Goal: Transaction & Acquisition: Purchase product/service

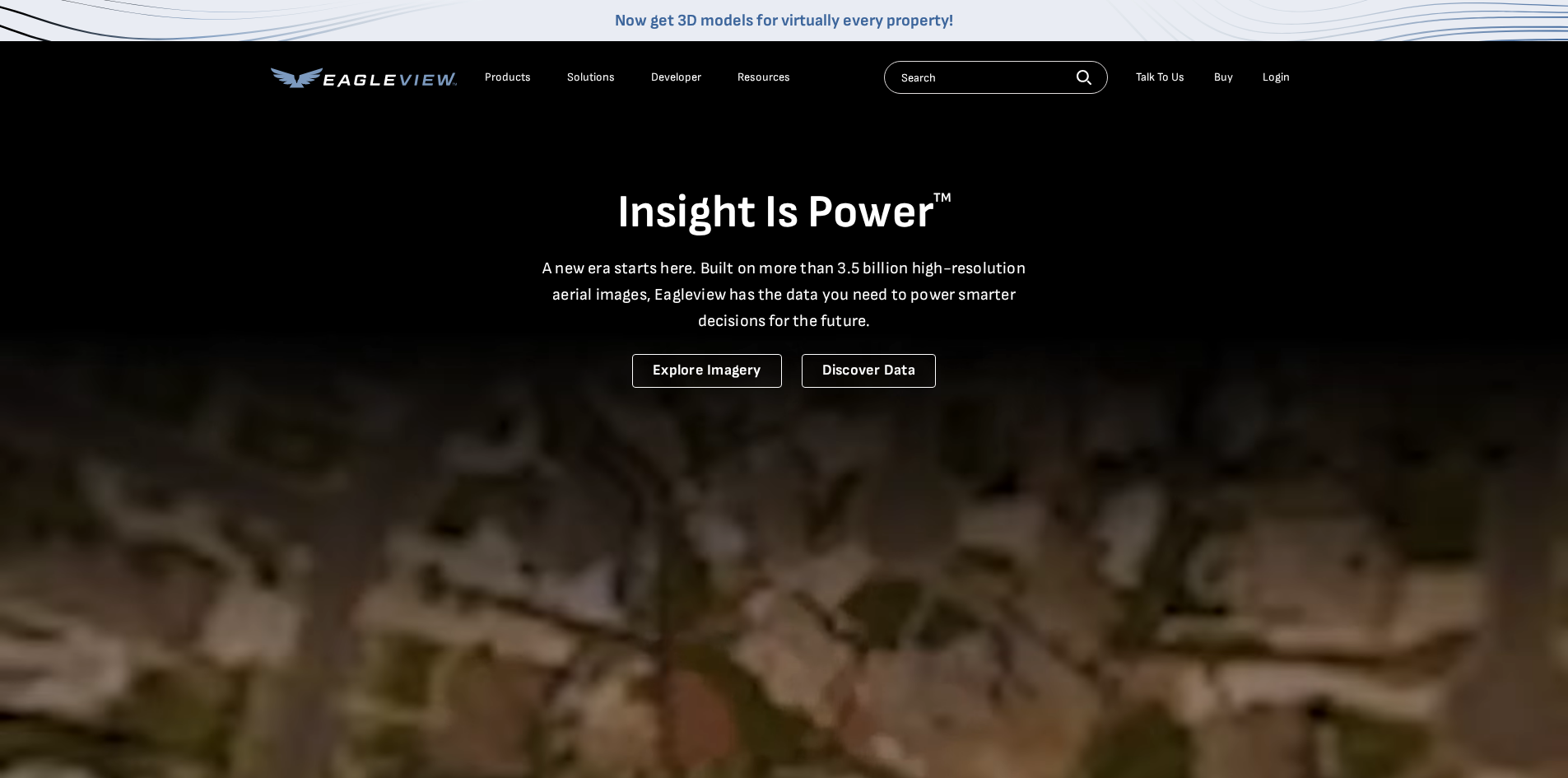
click at [1280, 73] on div "Login" at bounding box center [1276, 77] width 27 height 15
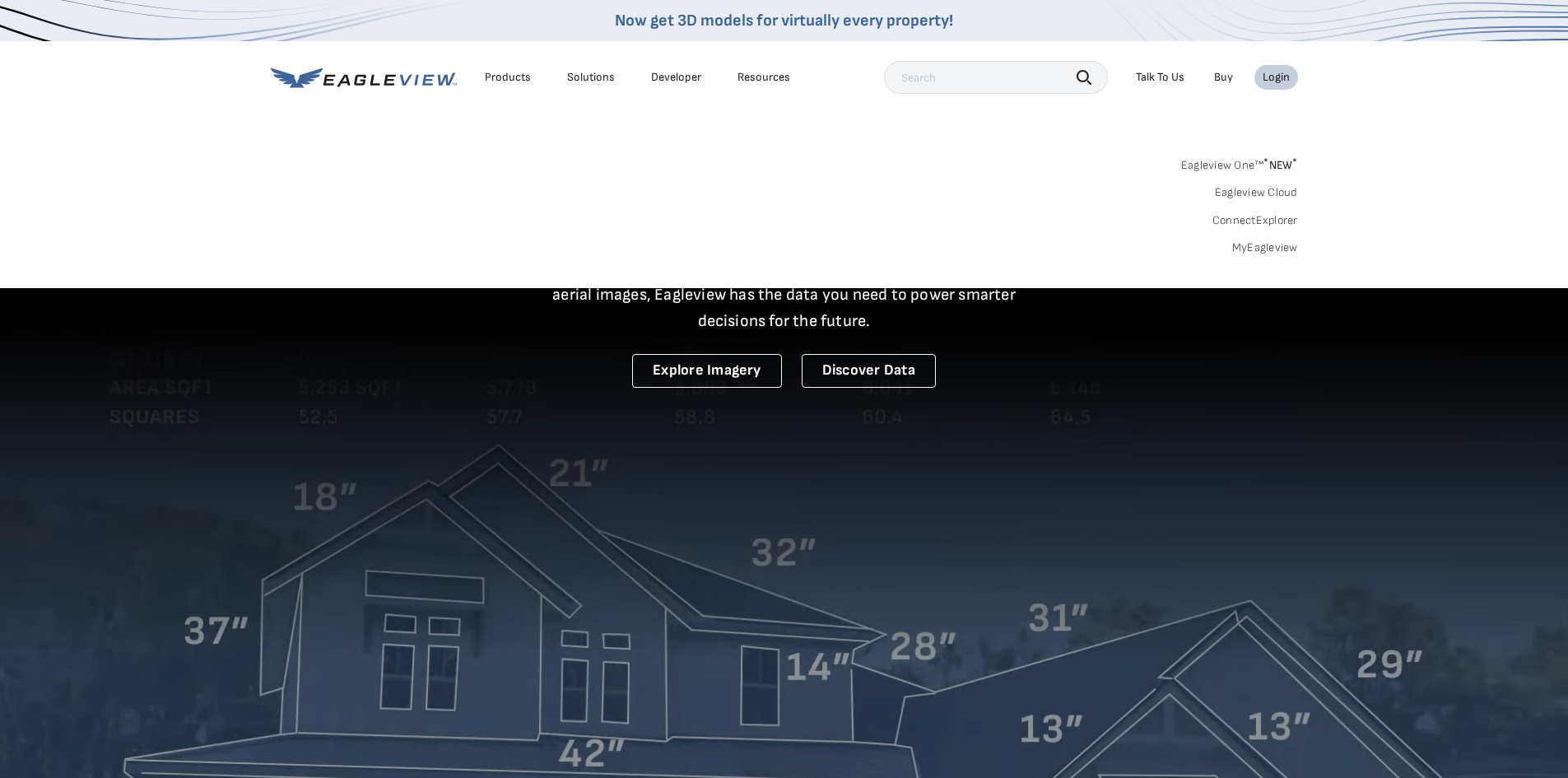
click at [1260, 170] on link "Eagleview One™ * NEW *" at bounding box center [1239, 162] width 117 height 19
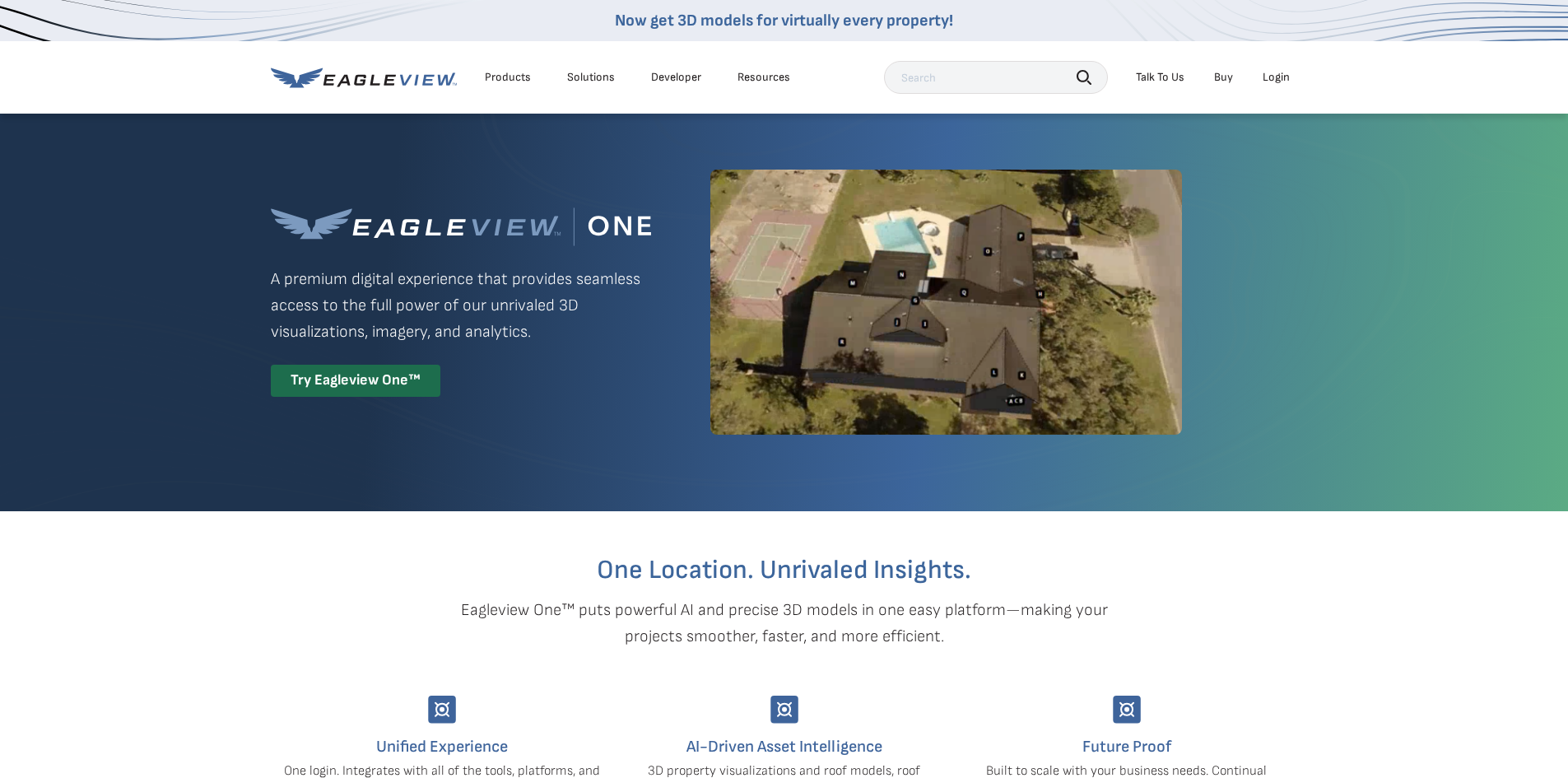
click at [1286, 80] on div "Login" at bounding box center [1276, 77] width 27 height 15
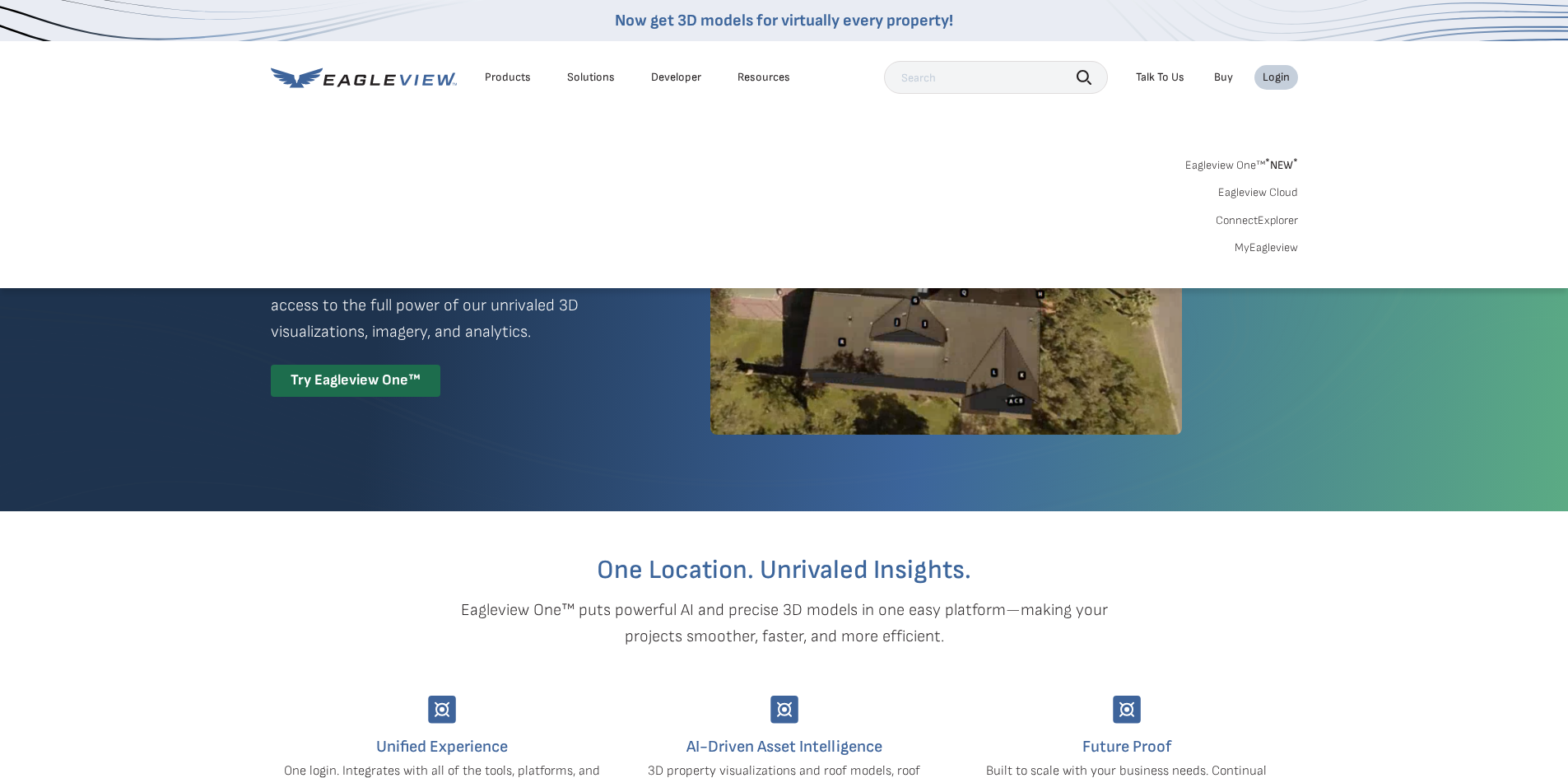
click at [1236, 162] on link "Eagleview One™ * NEW *" at bounding box center [1241, 162] width 112 height 19
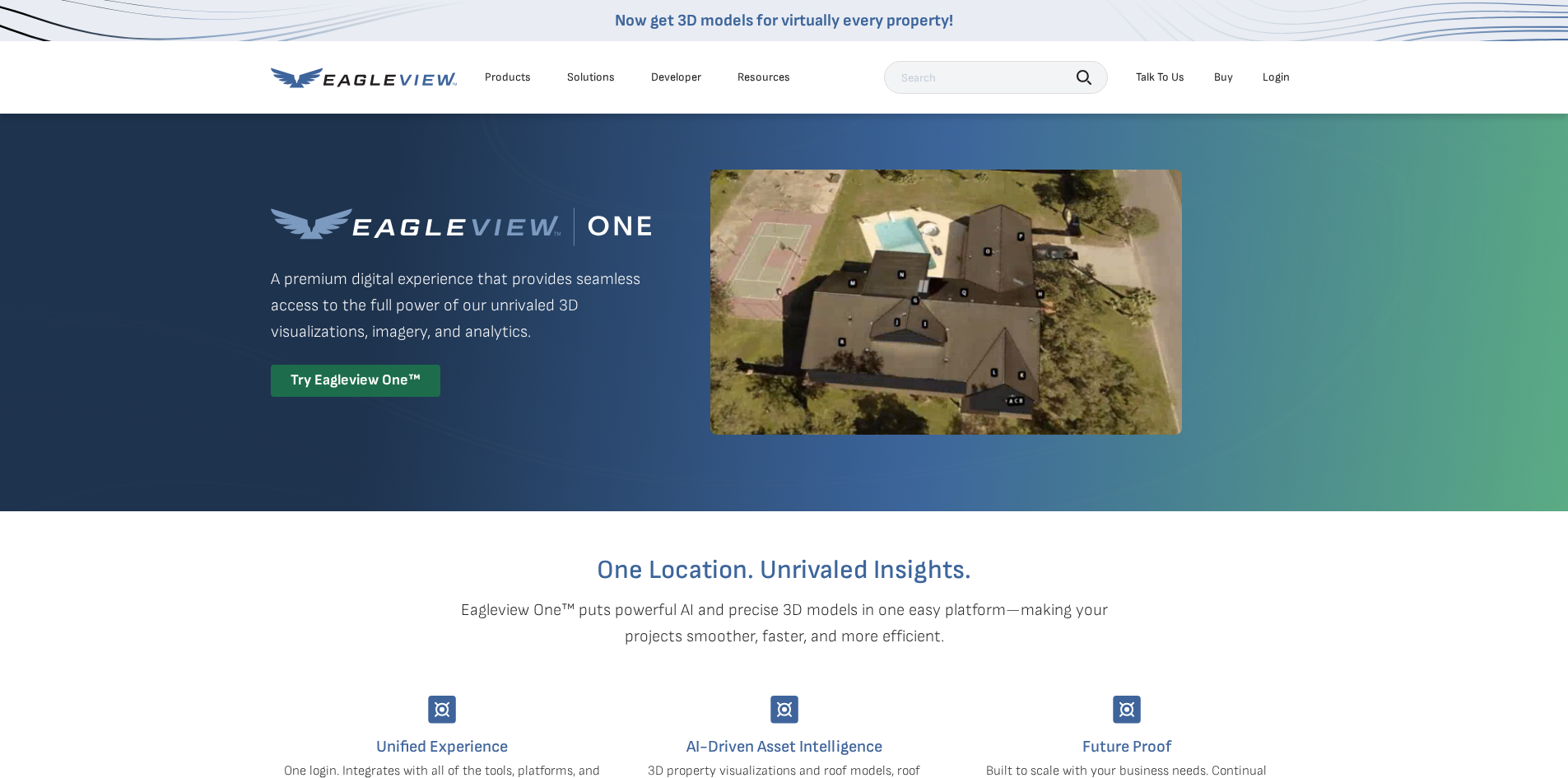
click at [1289, 48] on div "Products Solutions Developer Resources Search Talk To Us Buy Login" at bounding box center [784, 77] width 1027 height 72
click at [1284, 68] on li "Login" at bounding box center [1277, 77] width 44 height 25
click at [1270, 78] on div "Login" at bounding box center [1276, 77] width 27 height 15
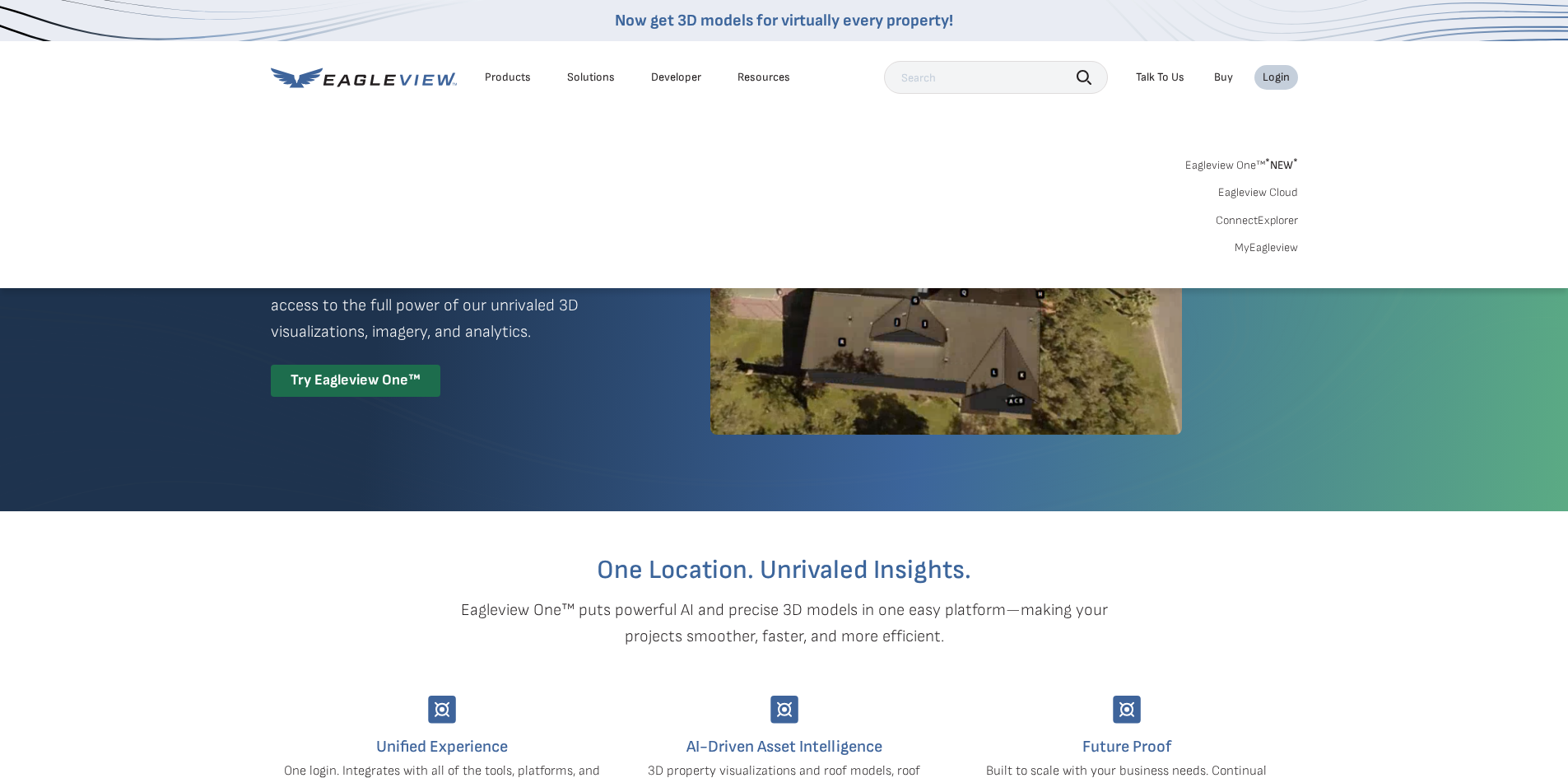
click at [1257, 244] on link "MyEagleview" at bounding box center [1266, 248] width 63 height 15
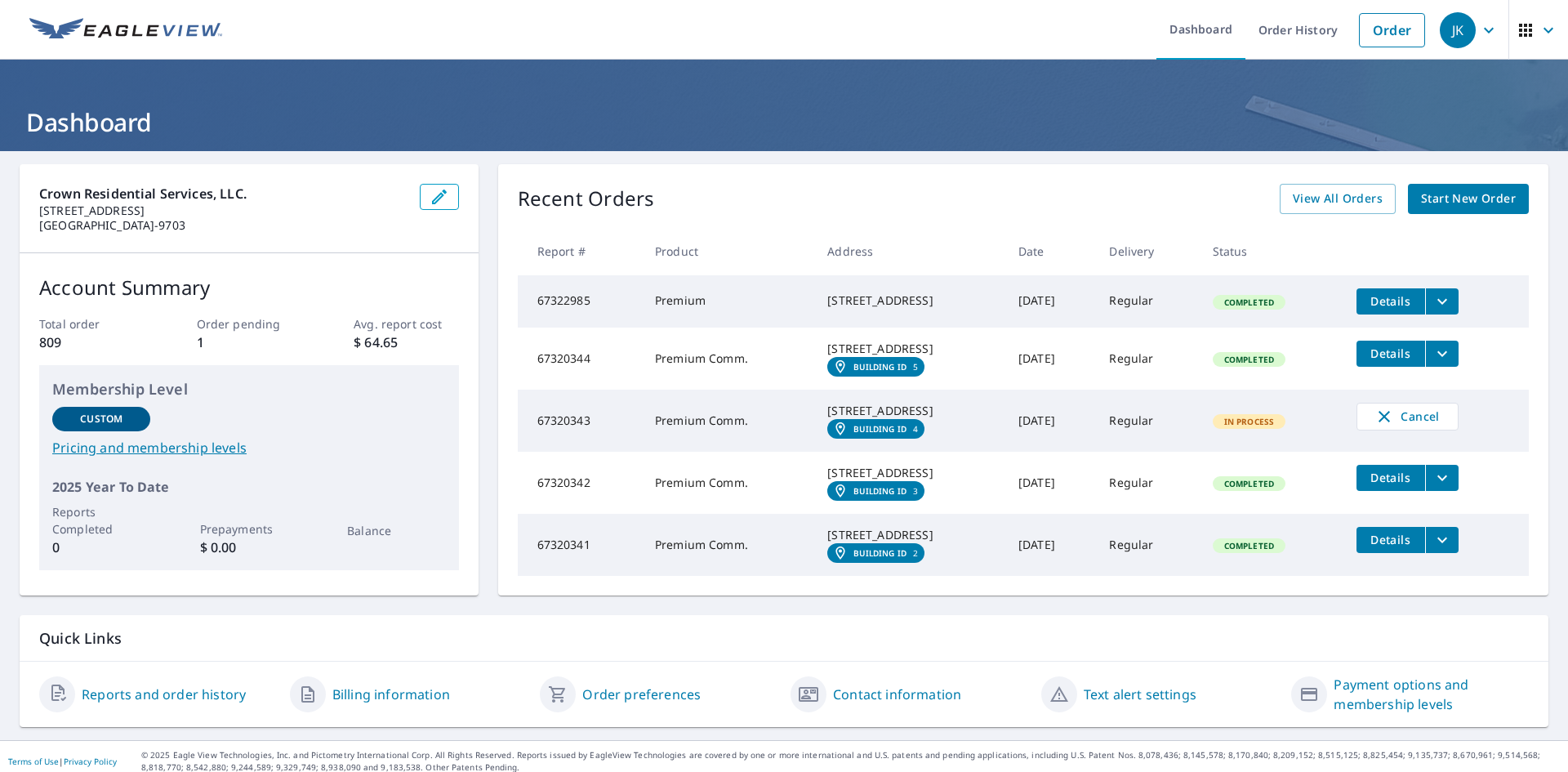
click at [1441, 194] on span "Start New Order" at bounding box center [1468, 199] width 95 height 20
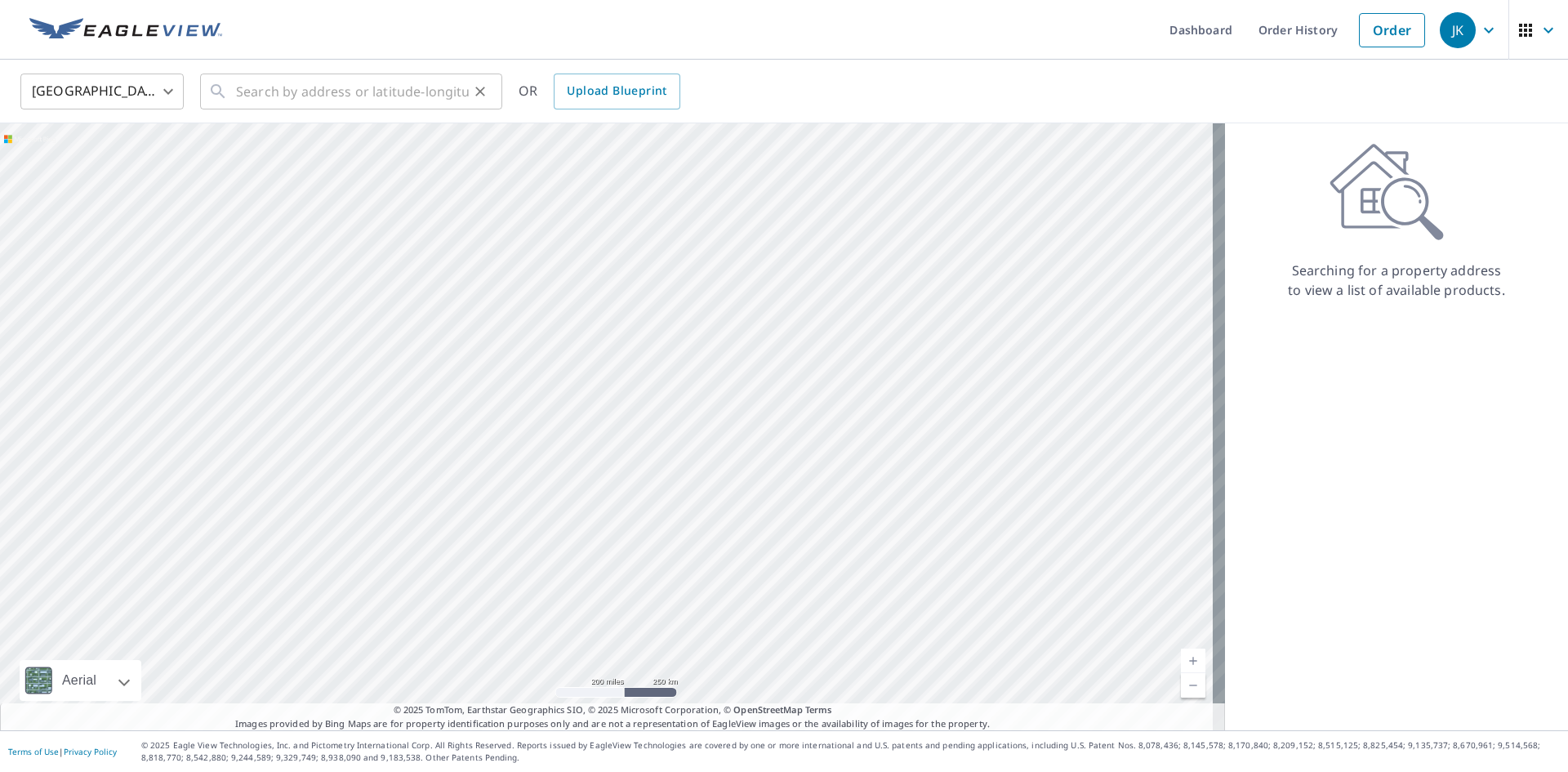
click at [234, 97] on div "​" at bounding box center [351, 91] width 302 height 36
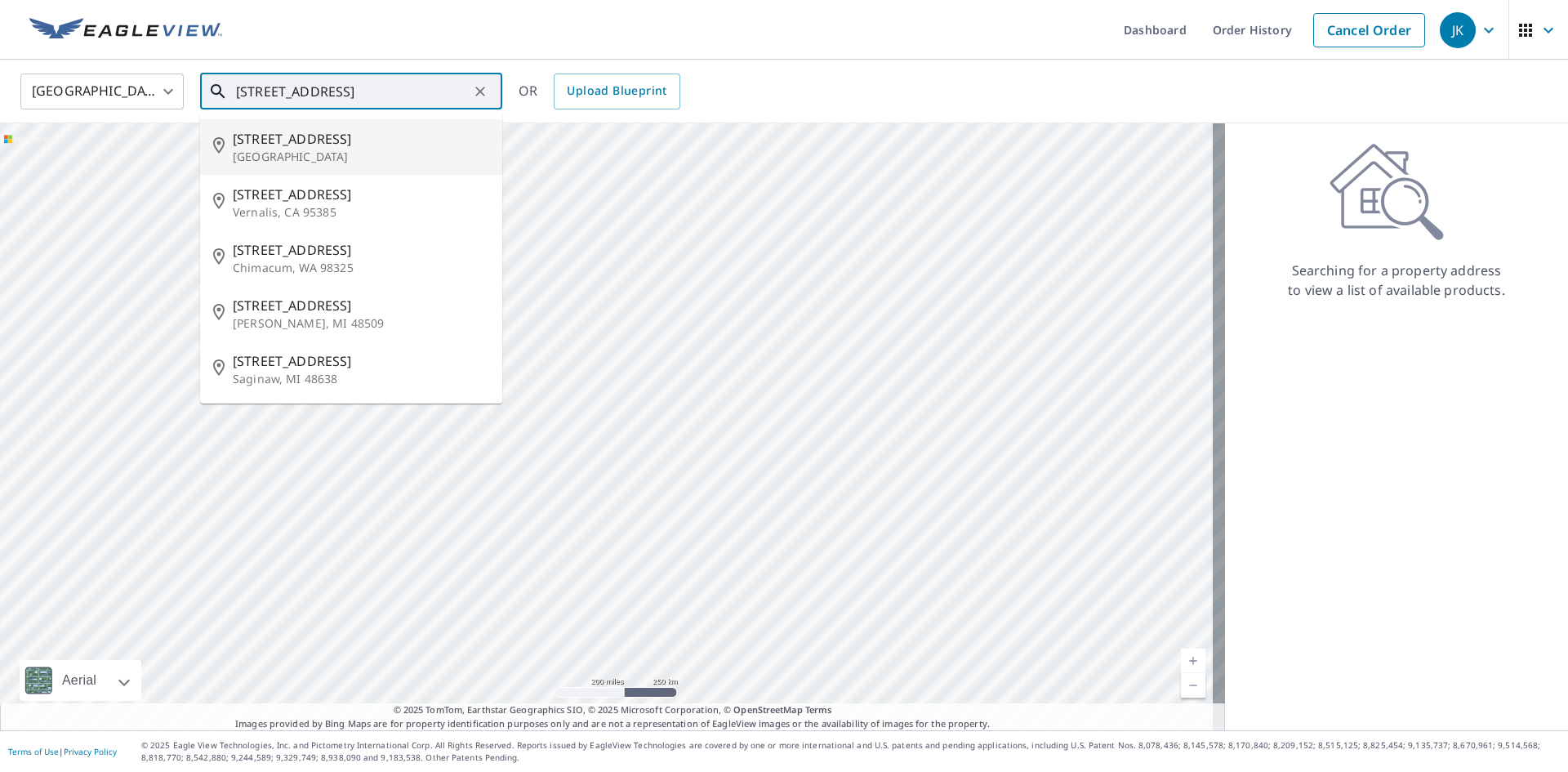
click at [273, 152] on p "Venice, FL 34292" at bounding box center [361, 157] width 256 height 17
type input "1001 Center Rd Venice, FL 34292"
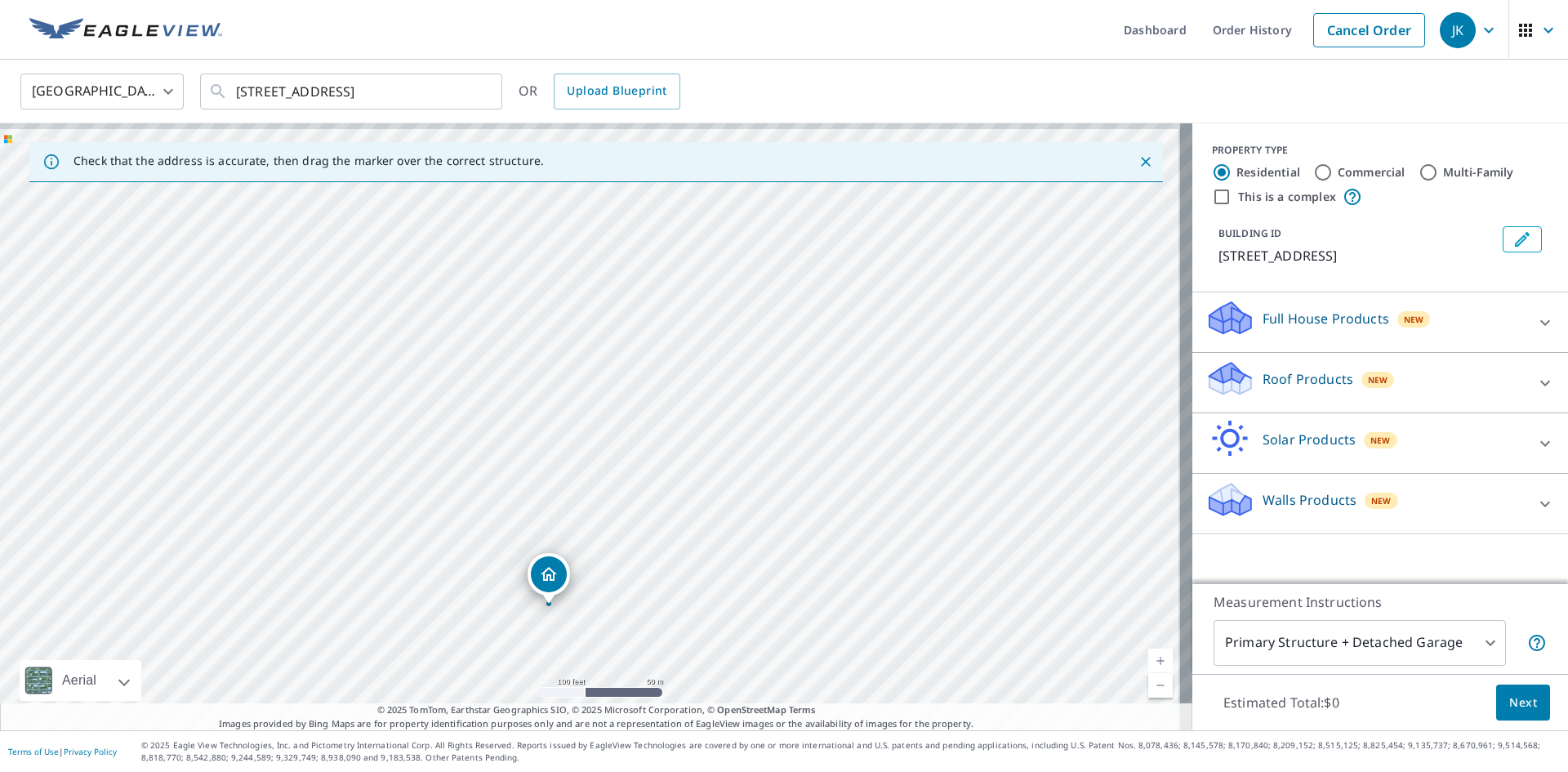
drag, startPoint x: 691, startPoint y: 232, endPoint x: 646, endPoint y: 422, distance: 195.3
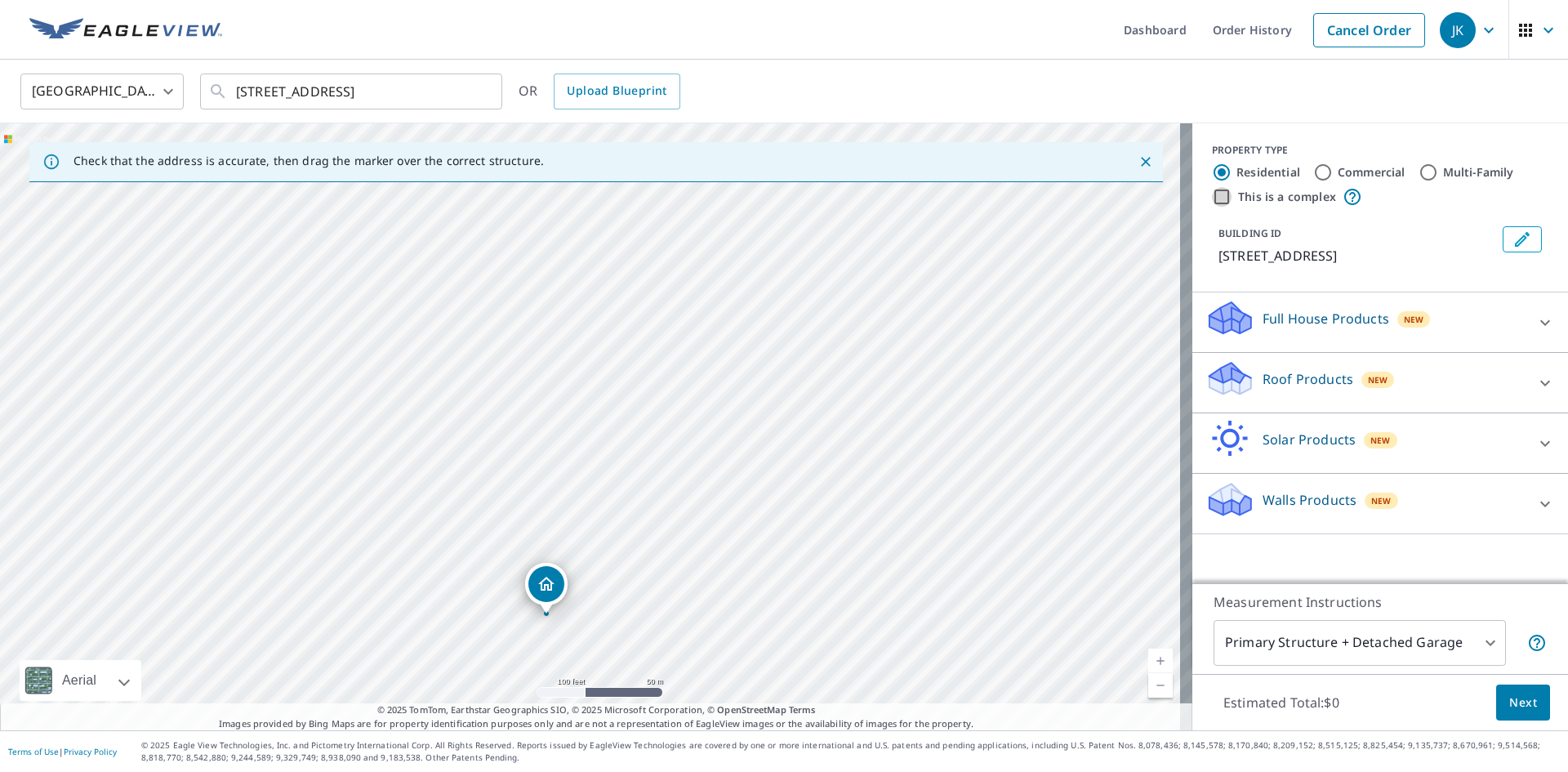
click at [1212, 196] on input "This is a complex" at bounding box center [1221, 197] width 19 height 19
checkbox input "true"
radio input "false"
radio input "true"
type input "4"
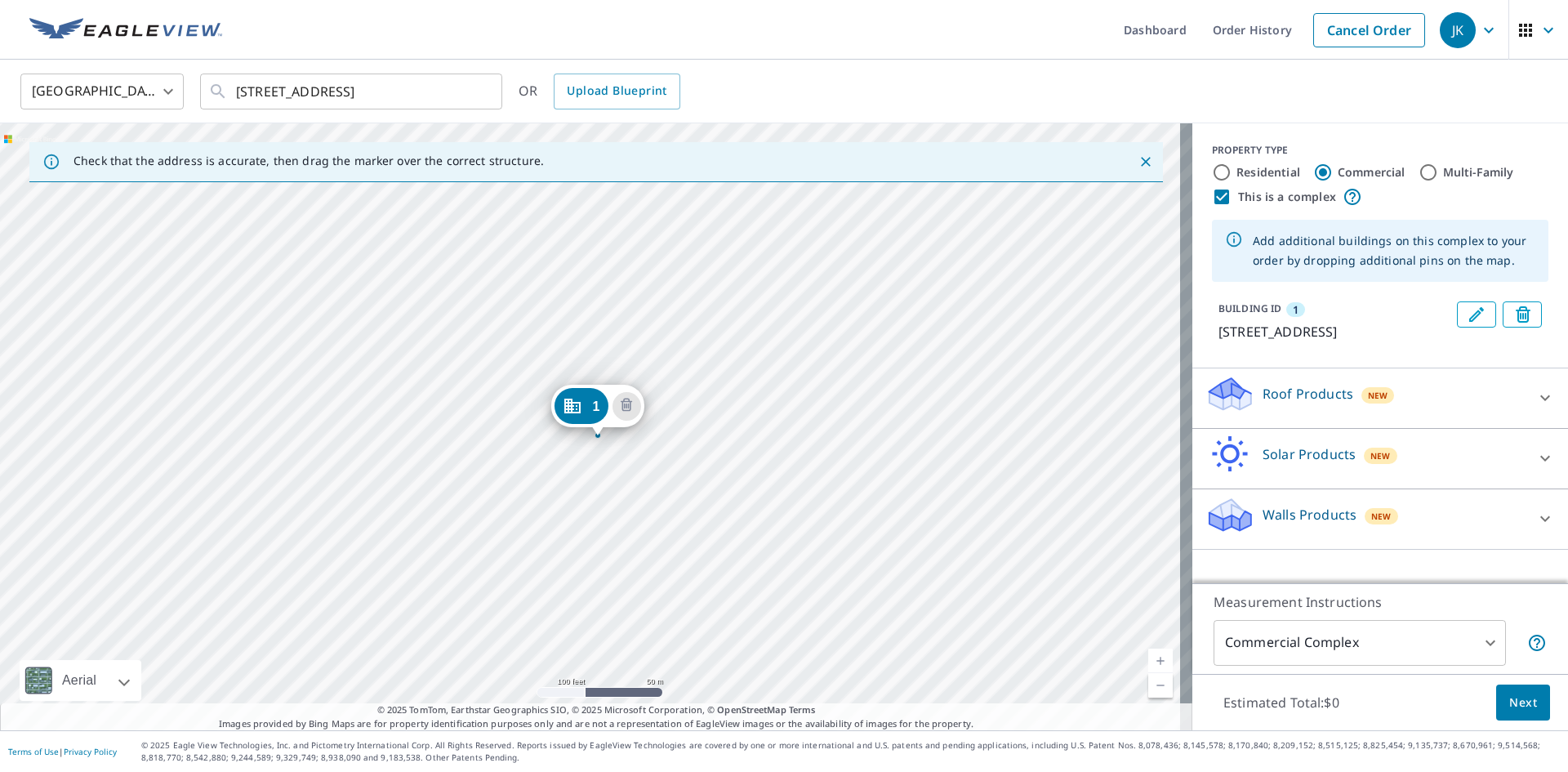
drag, startPoint x: 571, startPoint y: 329, endPoint x: 581, endPoint y: 349, distance: 22.4
click at [635, 572] on icon "Delete building 1" at bounding box center [630, 569] width 19 height 19
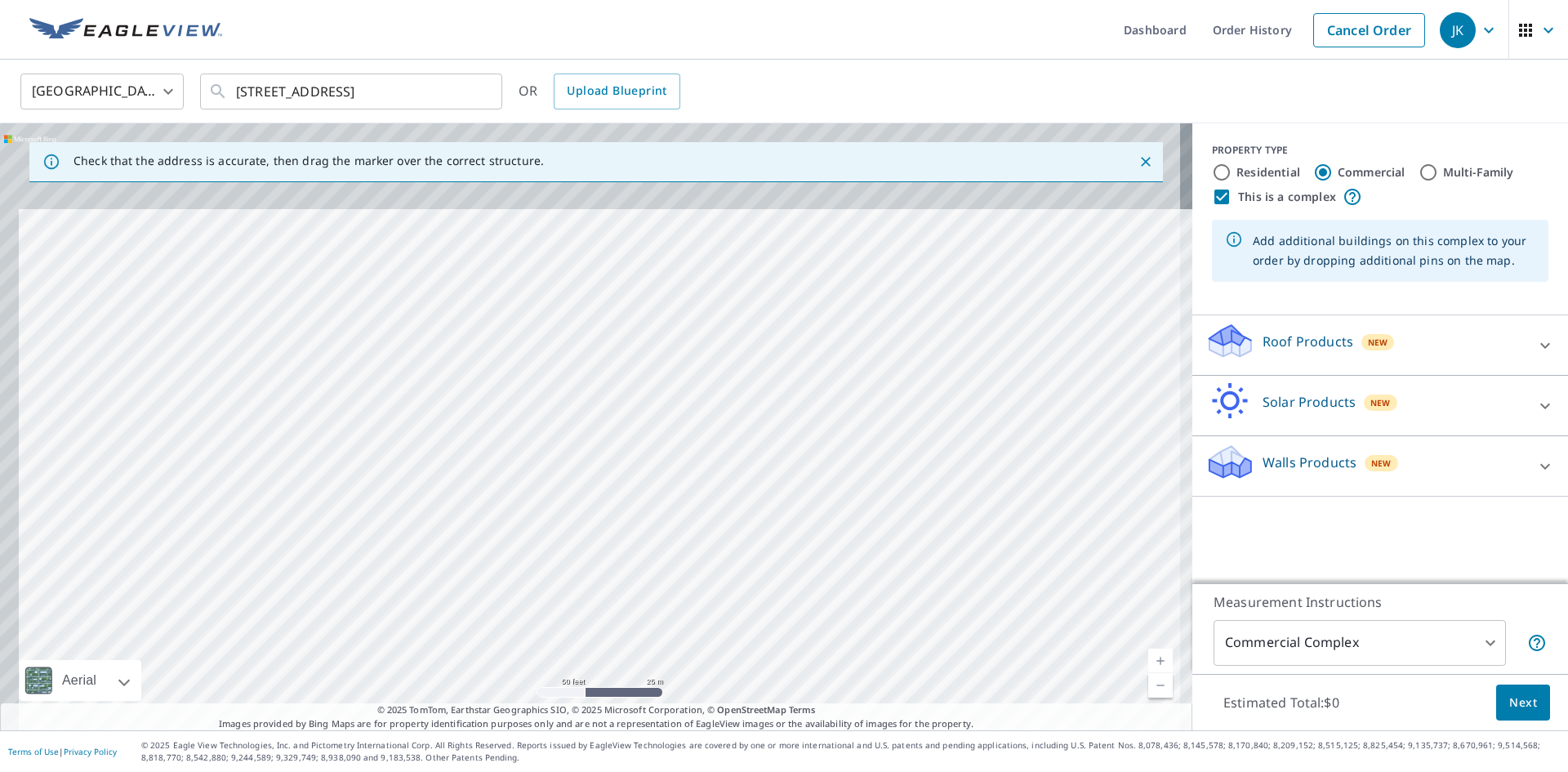
drag, startPoint x: 585, startPoint y: 257, endPoint x: 661, endPoint y: 668, distance: 418.0
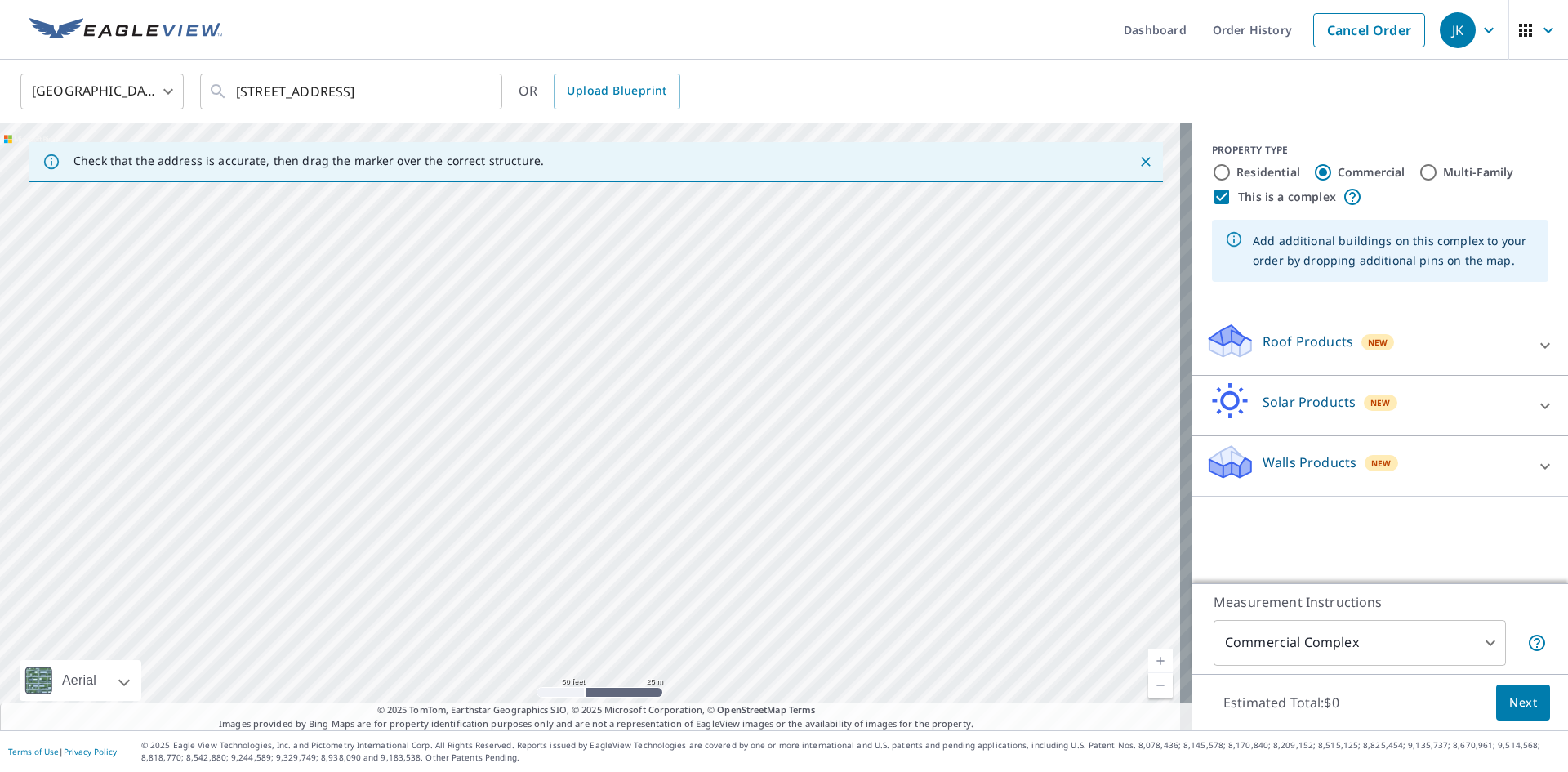
drag, startPoint x: 665, startPoint y: 411, endPoint x: 665, endPoint y: 641, distance: 230.0
click at [713, 353] on div at bounding box center [596, 427] width 1193 height 607
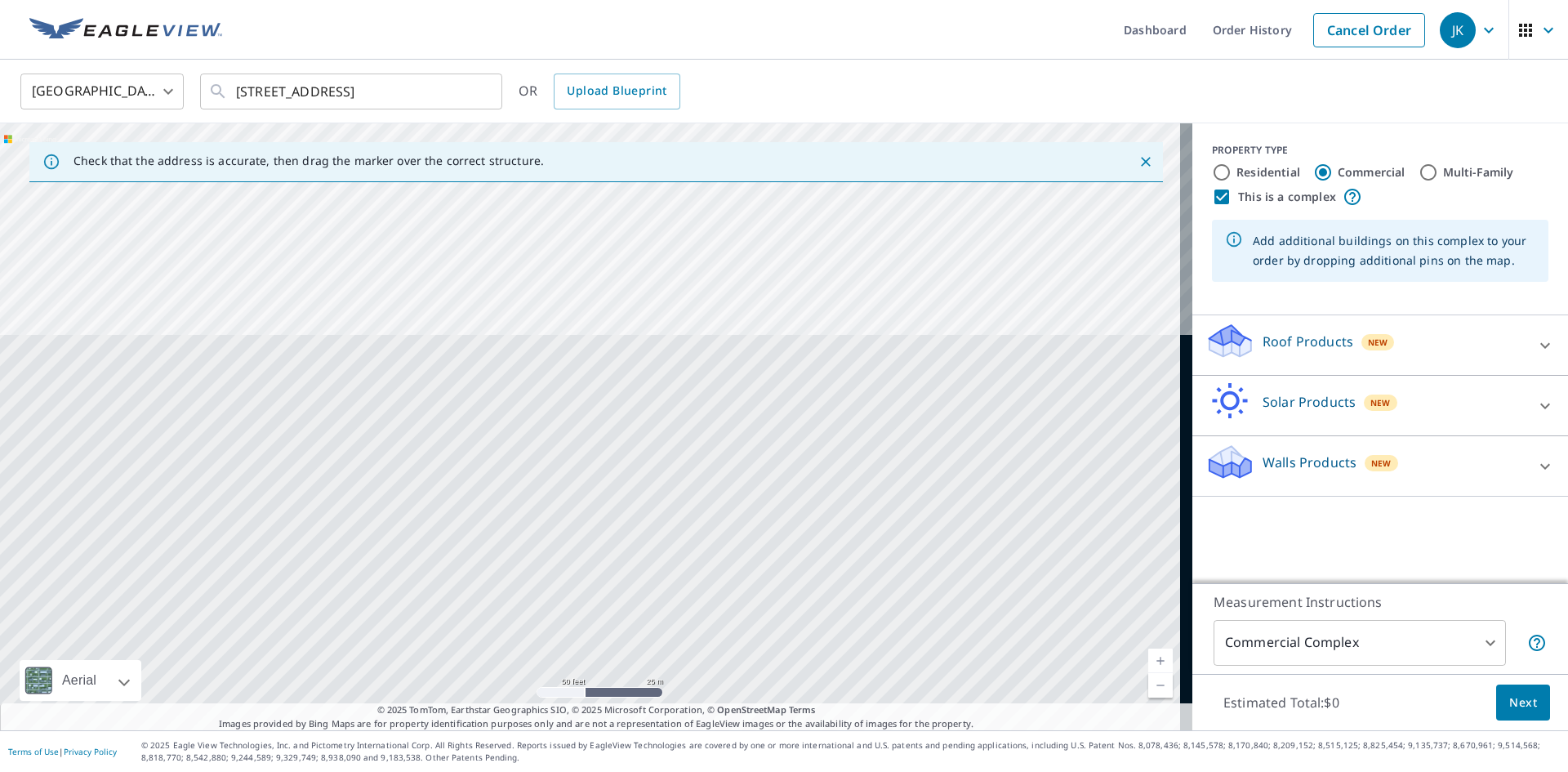
type input "604 Falls Of Venice Cir, Venice, FL, 34292"
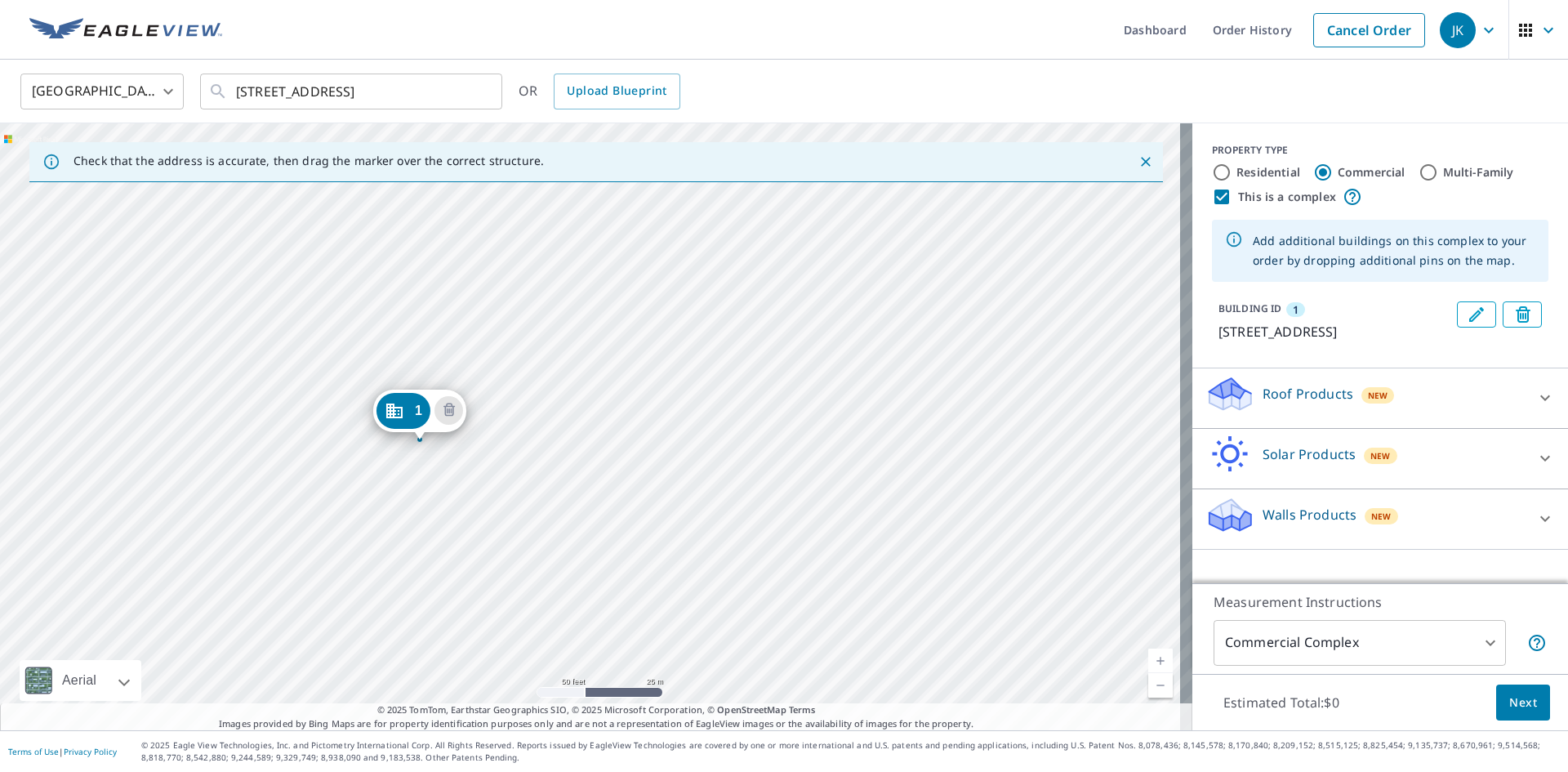
click at [801, 423] on div "1 604 Falls Of Venice Cir Venice, FL 34292" at bounding box center [596, 427] width 1193 height 607
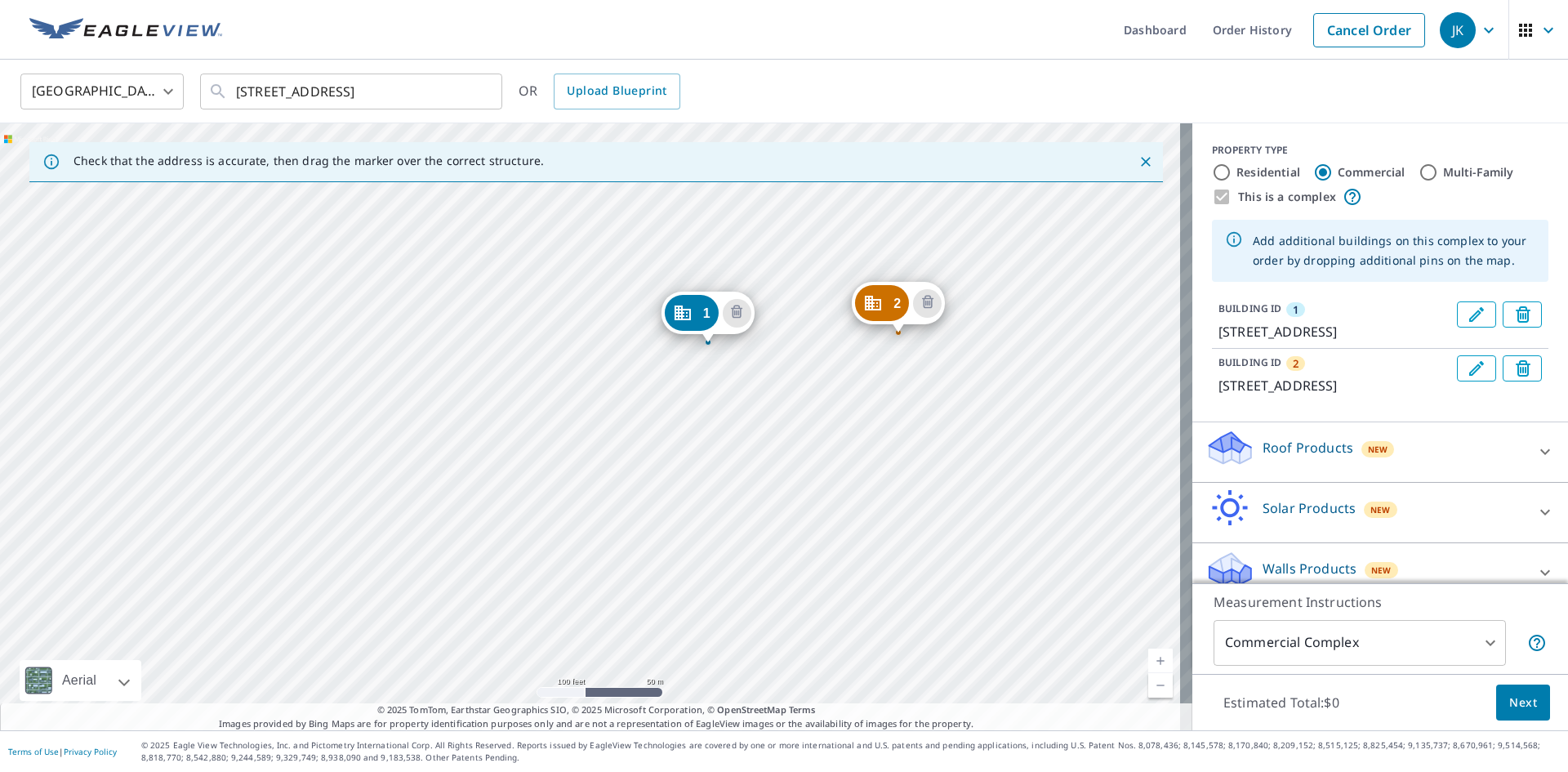
drag, startPoint x: 904, startPoint y: 471, endPoint x: 904, endPoint y: 376, distance: 95.0
click at [882, 444] on div "2 803 Falls Of Venice Cir Venice, FL 34292 1 604 Falls Of Venice Cir Venice, FL…" at bounding box center [596, 427] width 1193 height 607
click at [868, 444] on div "2 803 Falls Of Venice Cir Venice, FL 34292 1 604 Falls Of Venice Cir Venice, FL…" at bounding box center [596, 427] width 1193 height 607
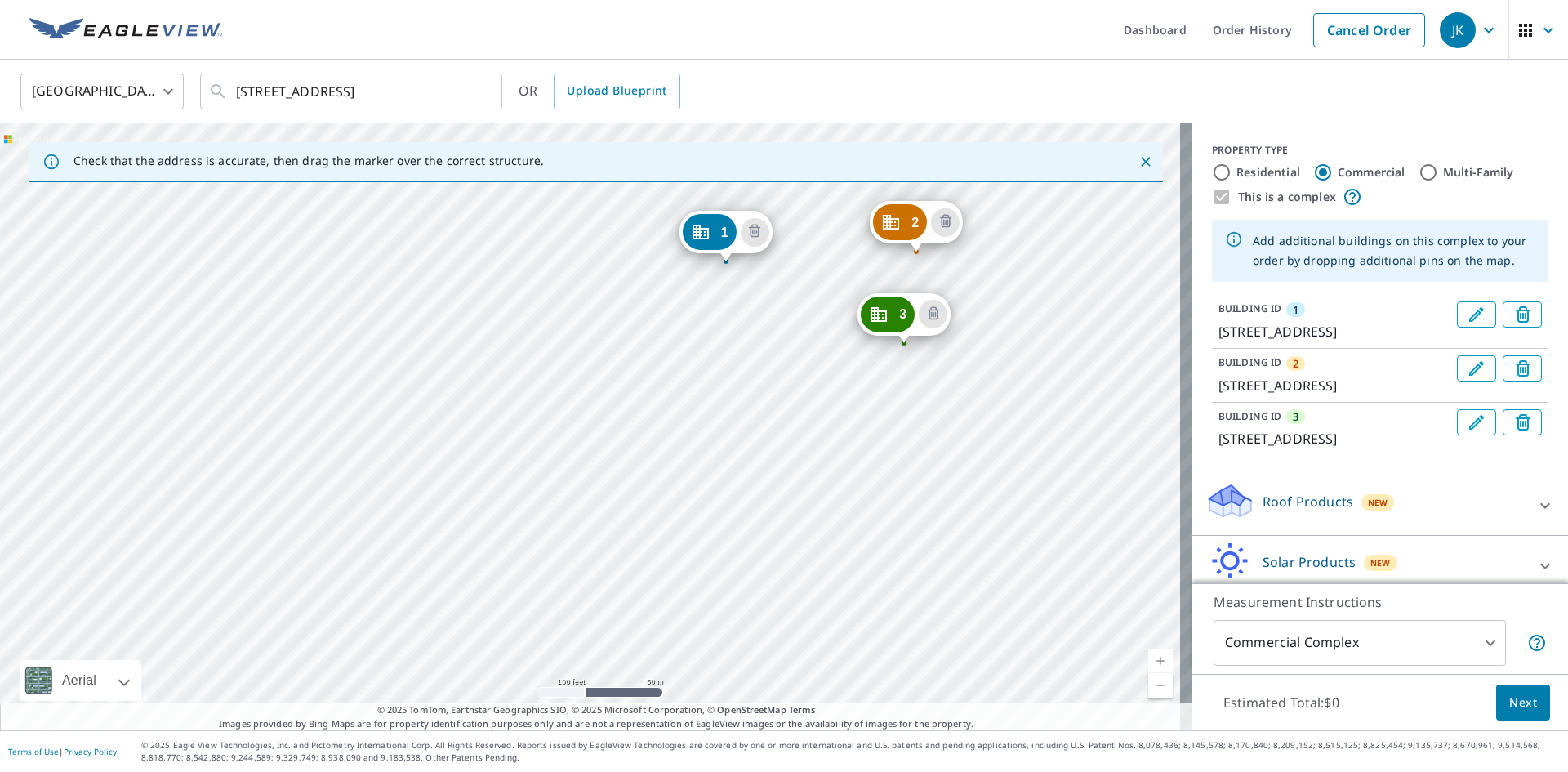
drag, startPoint x: 840, startPoint y: 531, endPoint x: 767, endPoint y: 304, distance: 238.4
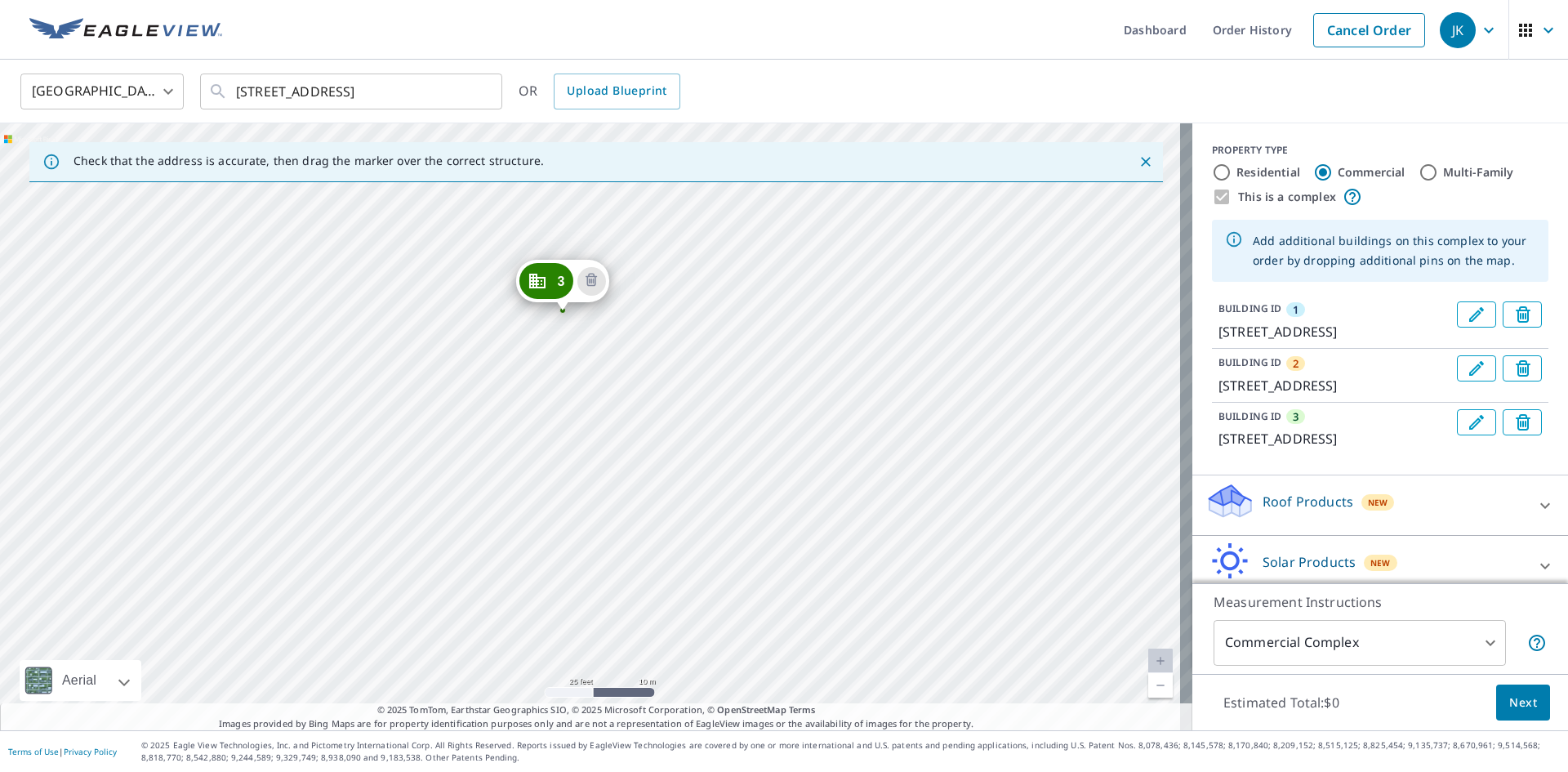
click at [1112, 398] on div "2 803 Falls Of Venice Cir Venice, FL 34292 3 1306 Falls Of Venice Cir Venice, F…" at bounding box center [596, 427] width 1193 height 607
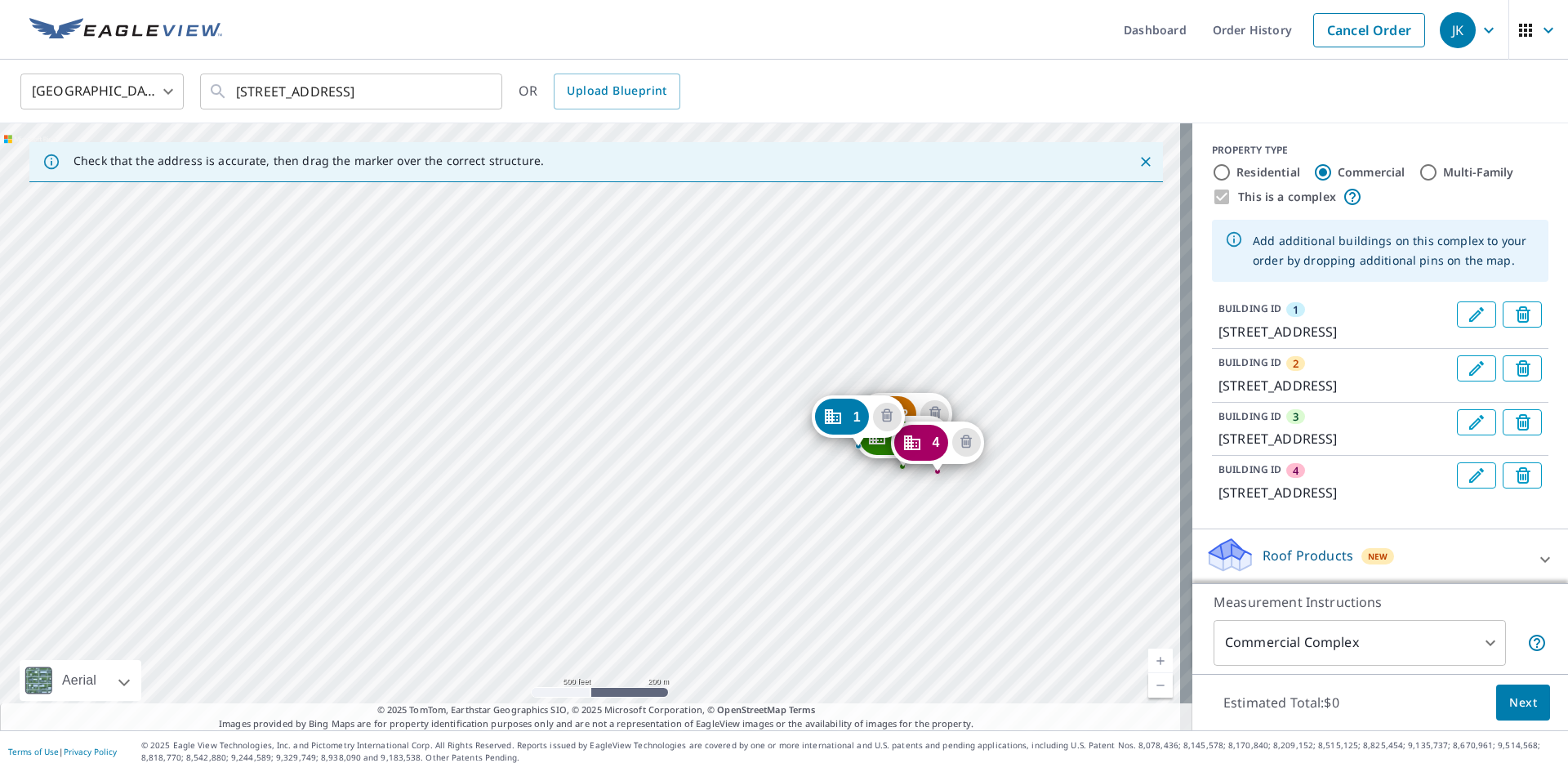
drag, startPoint x: 876, startPoint y: 586, endPoint x: 868, endPoint y: 518, distance: 68.5
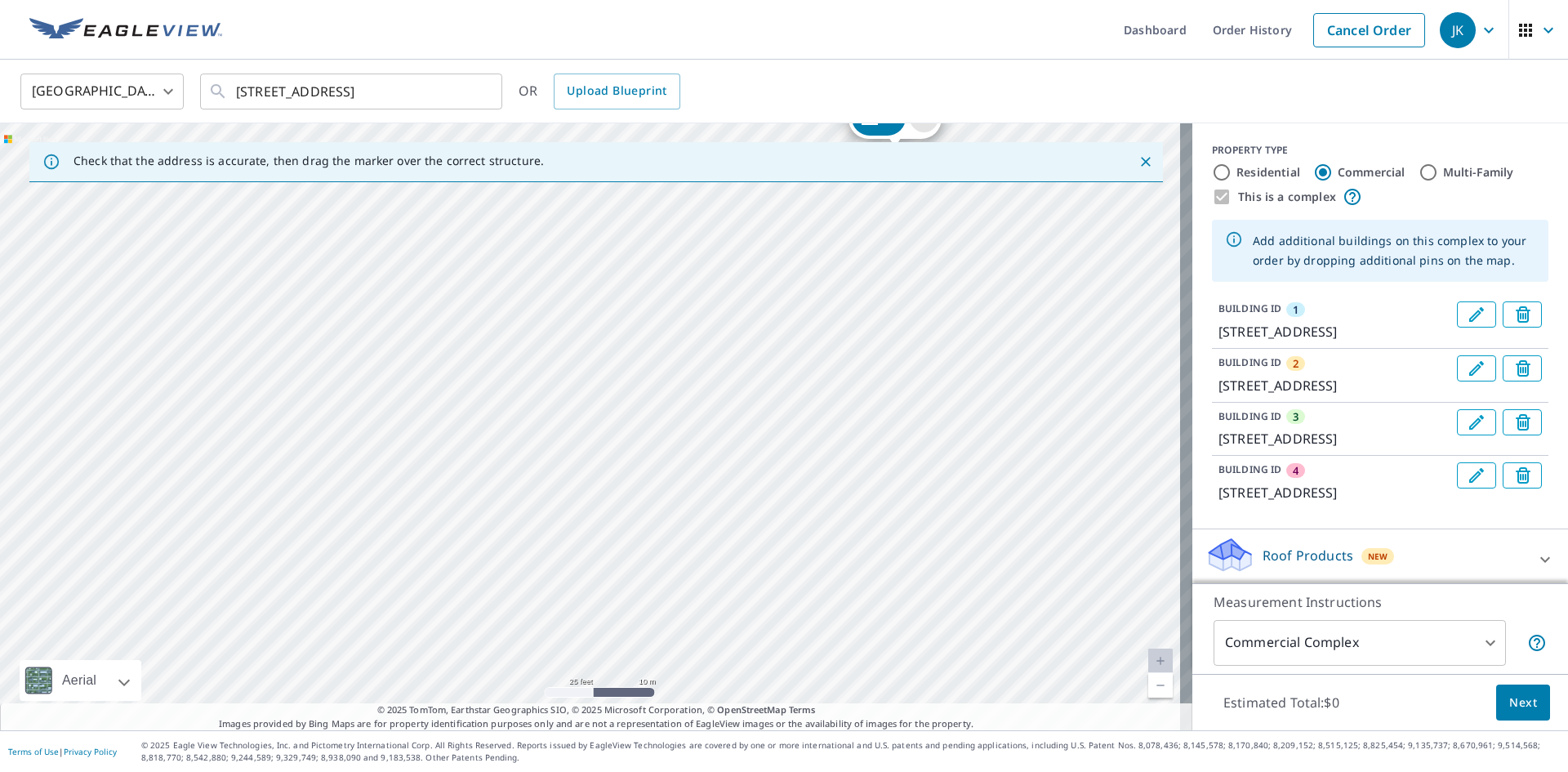
click at [721, 471] on div "2 803 Falls Of Venice Cir Venice, FL 34292 3 1306 Falls Of Venice Cir Venice, F…" at bounding box center [596, 427] width 1193 height 607
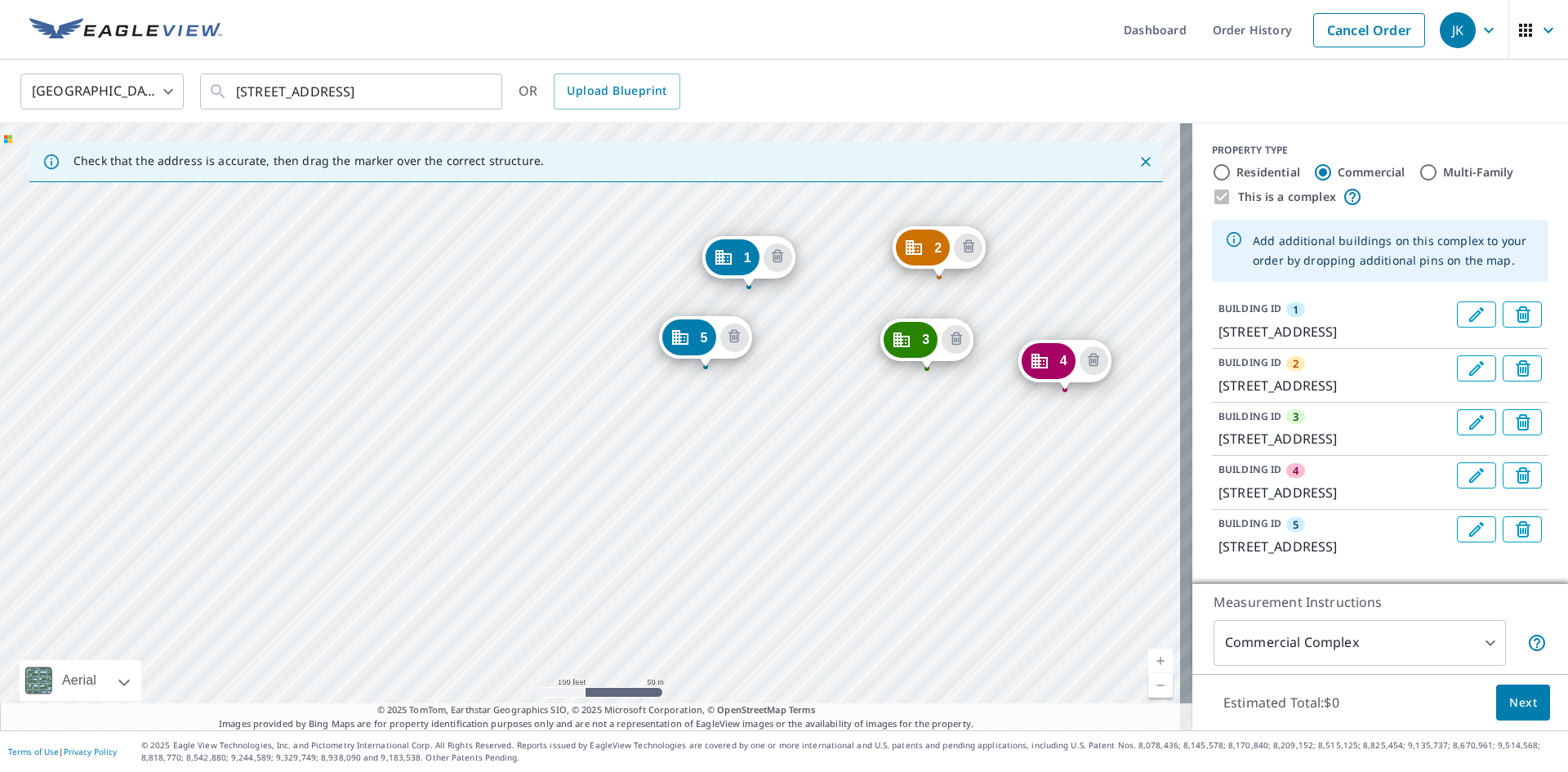
drag, startPoint x: 777, startPoint y: 545, endPoint x: 769, endPoint y: 346, distance: 199.2
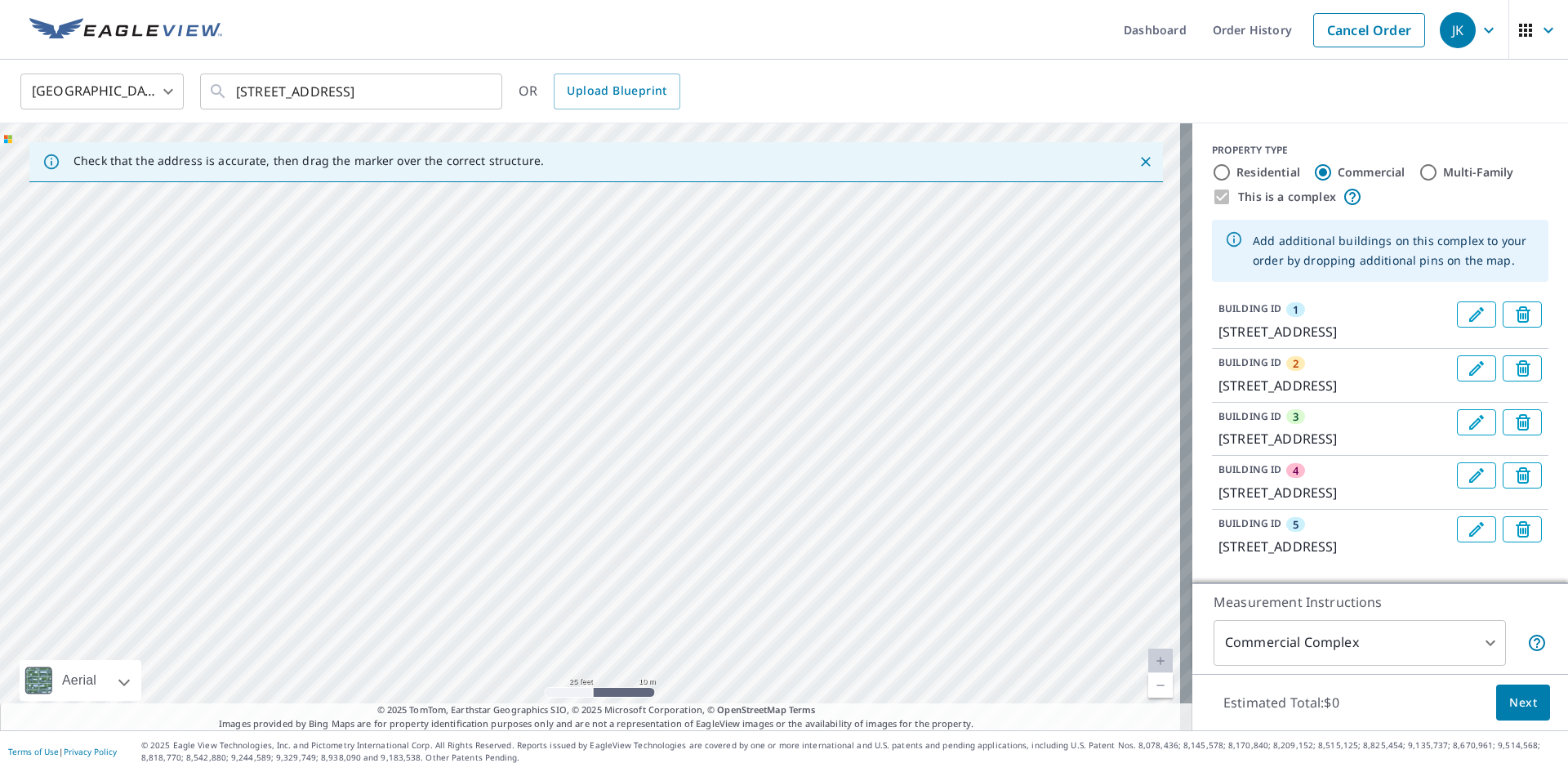
drag, startPoint x: 799, startPoint y: 606, endPoint x: 738, endPoint y: 405, distance: 210.1
click at [849, 369] on div "2 803 Falls Of Venice Cir Venice, FL 34292 3 1306 Falls Of Venice Cir Venice, F…" at bounding box center [596, 427] width 1193 height 607
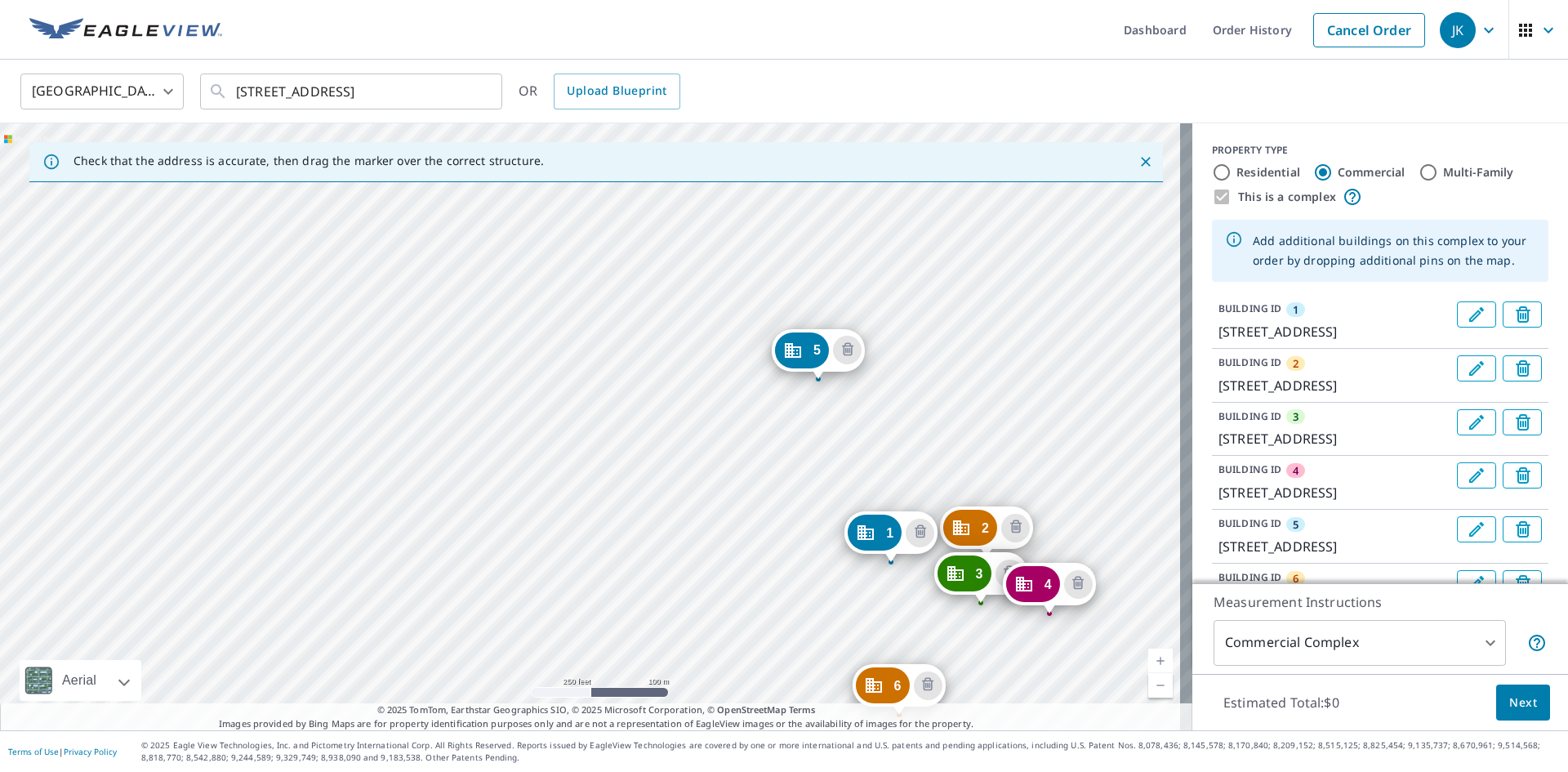
drag, startPoint x: 880, startPoint y: 572, endPoint x: 828, endPoint y: 341, distance: 236.8
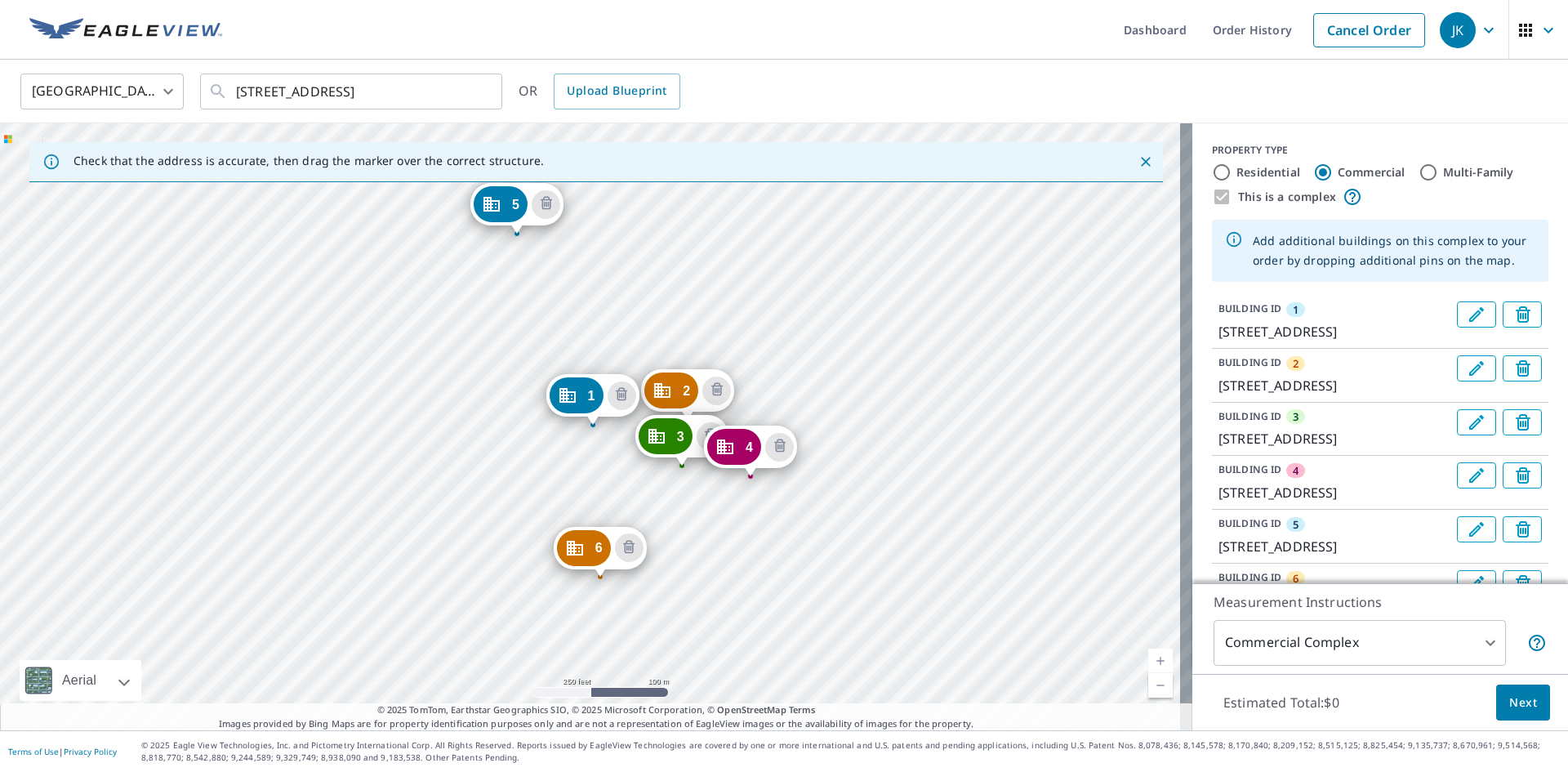
drag, startPoint x: 835, startPoint y: 343, endPoint x: 844, endPoint y: 356, distance: 15.8
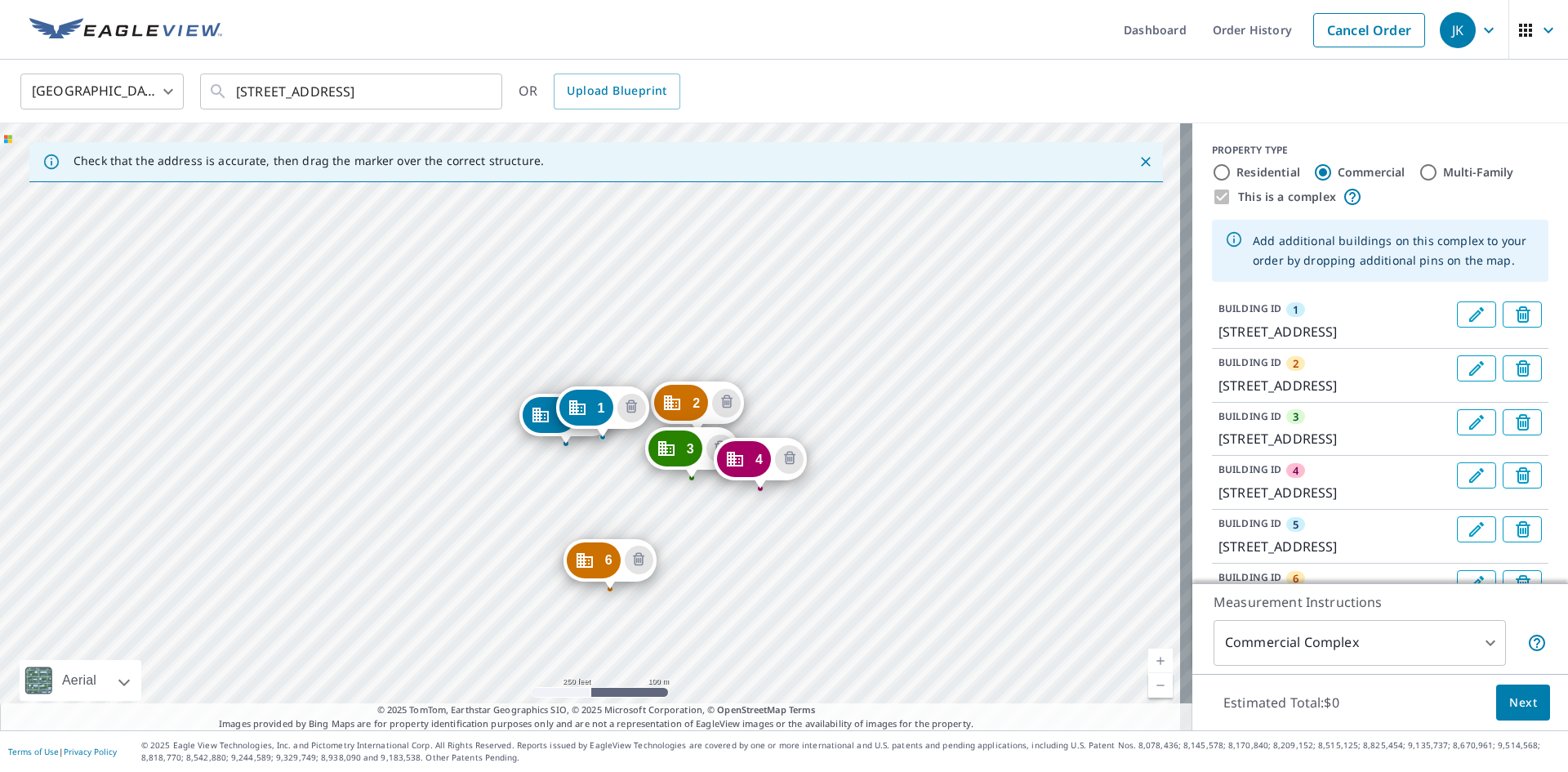
drag, startPoint x: 515, startPoint y: 215, endPoint x: 554, endPoint y: 413, distance: 201.8
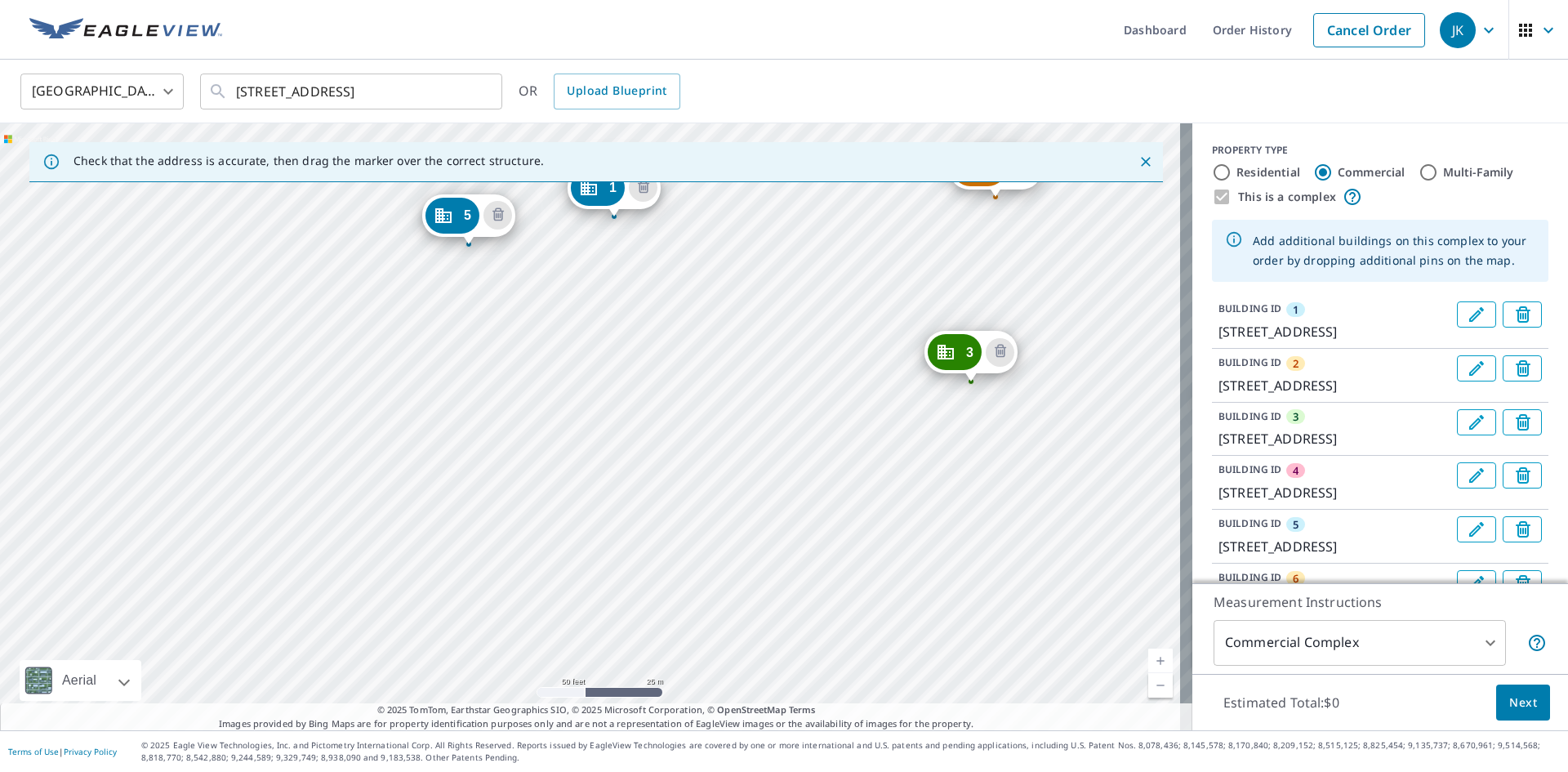
drag, startPoint x: 584, startPoint y: 462, endPoint x: 568, endPoint y: 344, distance: 119.1
drag, startPoint x: 639, startPoint y: 466, endPoint x: 644, endPoint y: 485, distance: 19.6
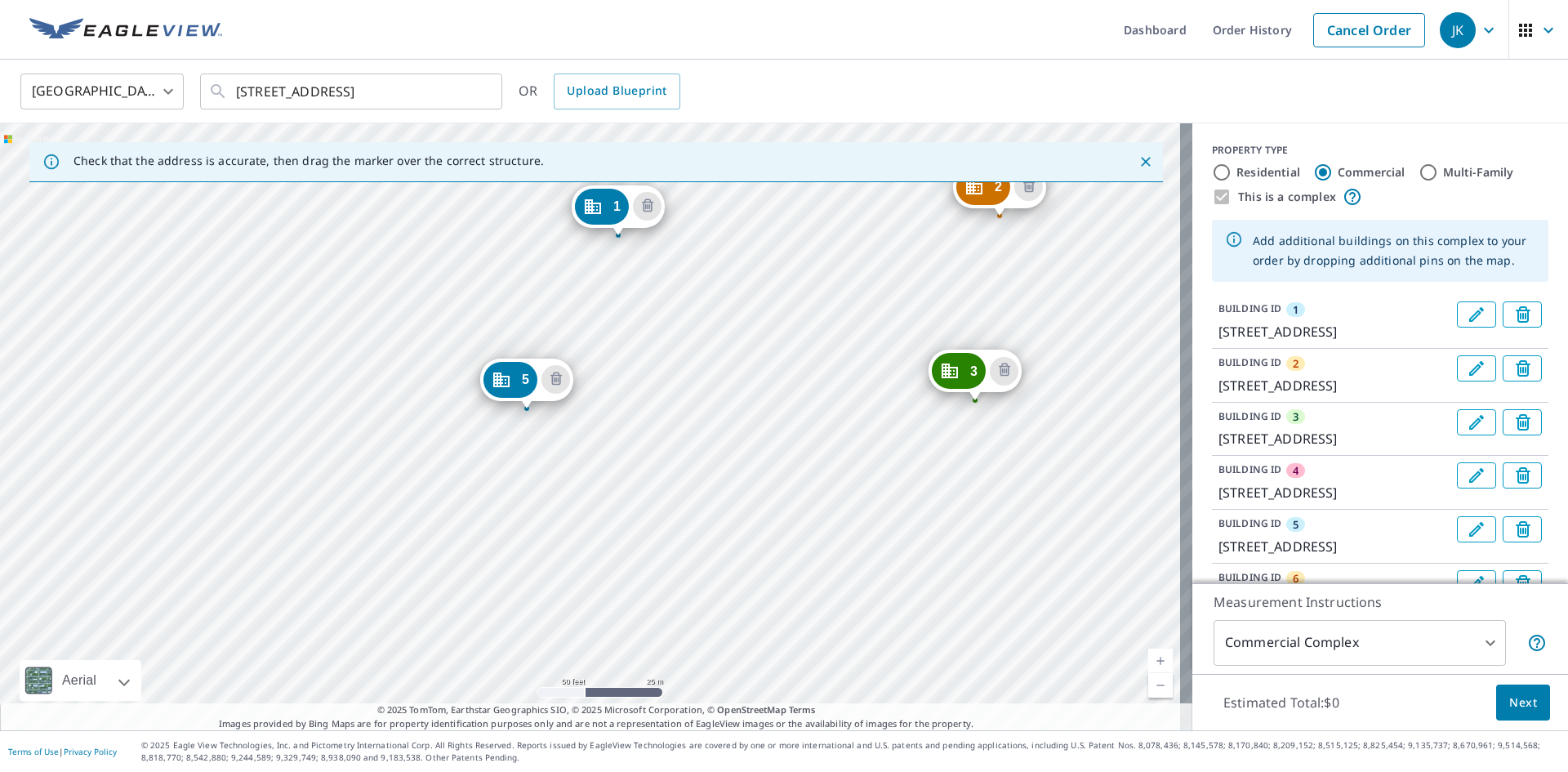
drag, startPoint x: 486, startPoint y: 242, endPoint x: 541, endPoint y: 399, distance: 166.4
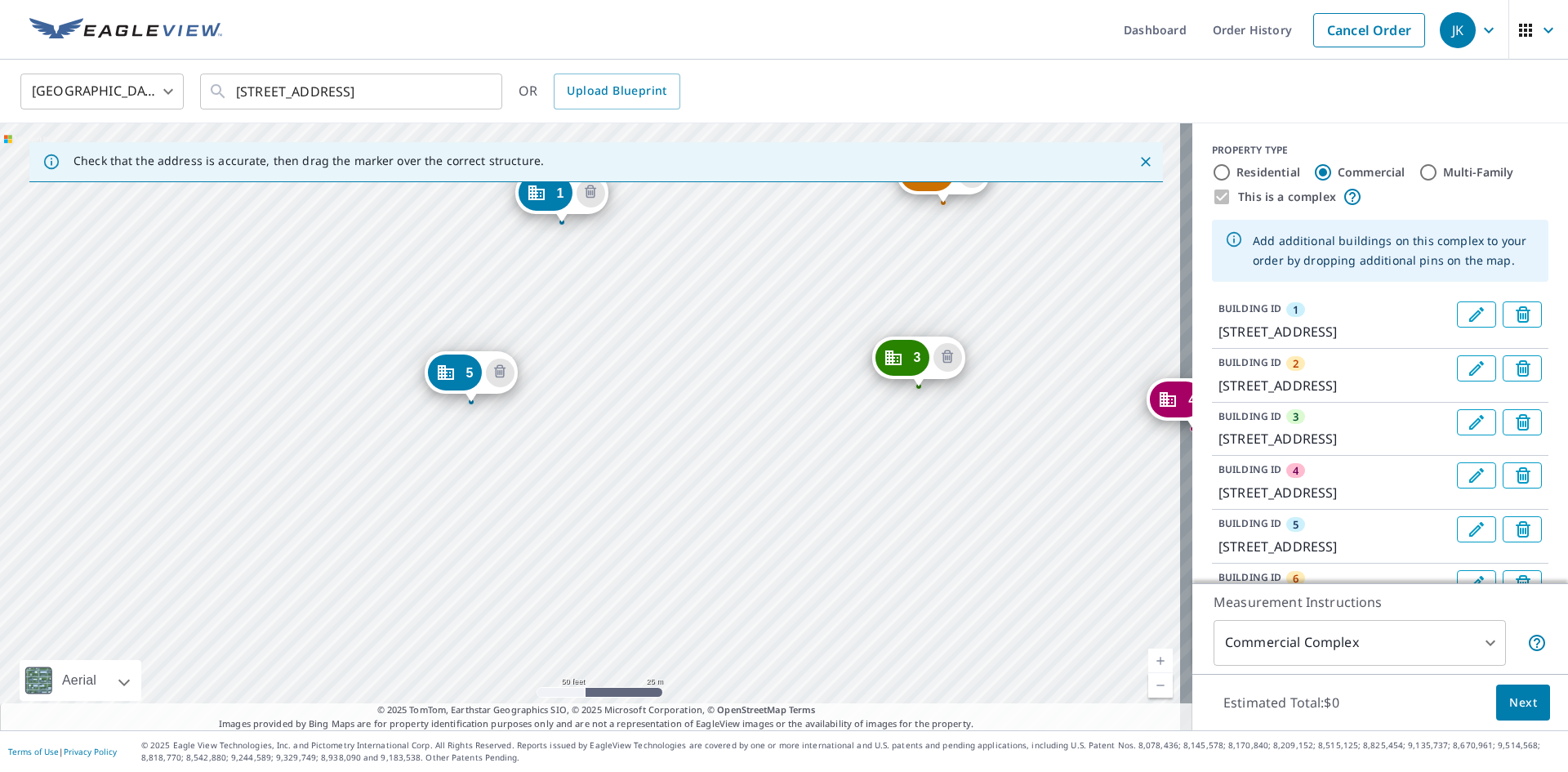
drag, startPoint x: 622, startPoint y: 458, endPoint x: 605, endPoint y: 215, distance: 243.6
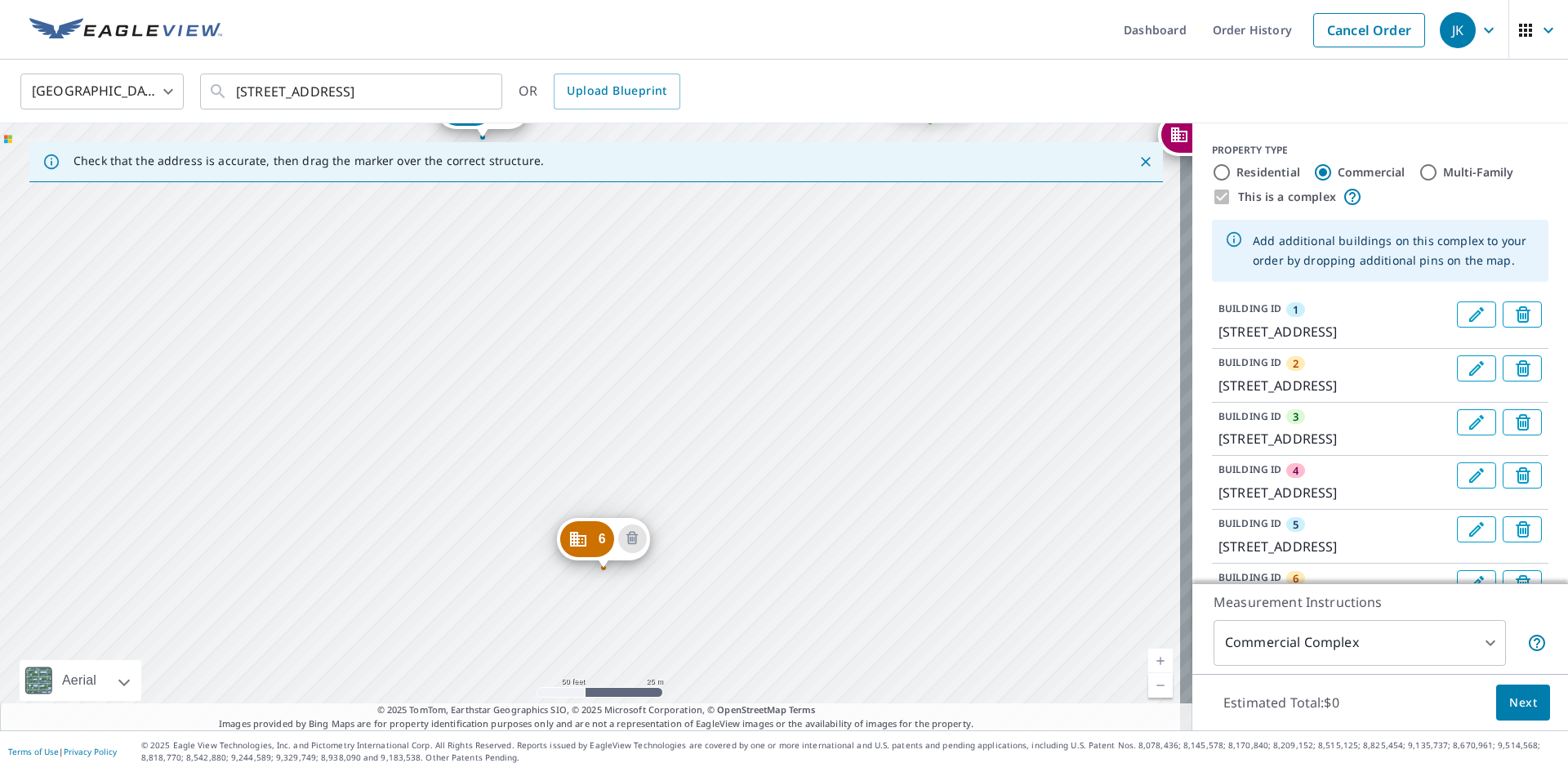
drag, startPoint x: 655, startPoint y: 425, endPoint x: 657, endPoint y: 401, distance: 24.1
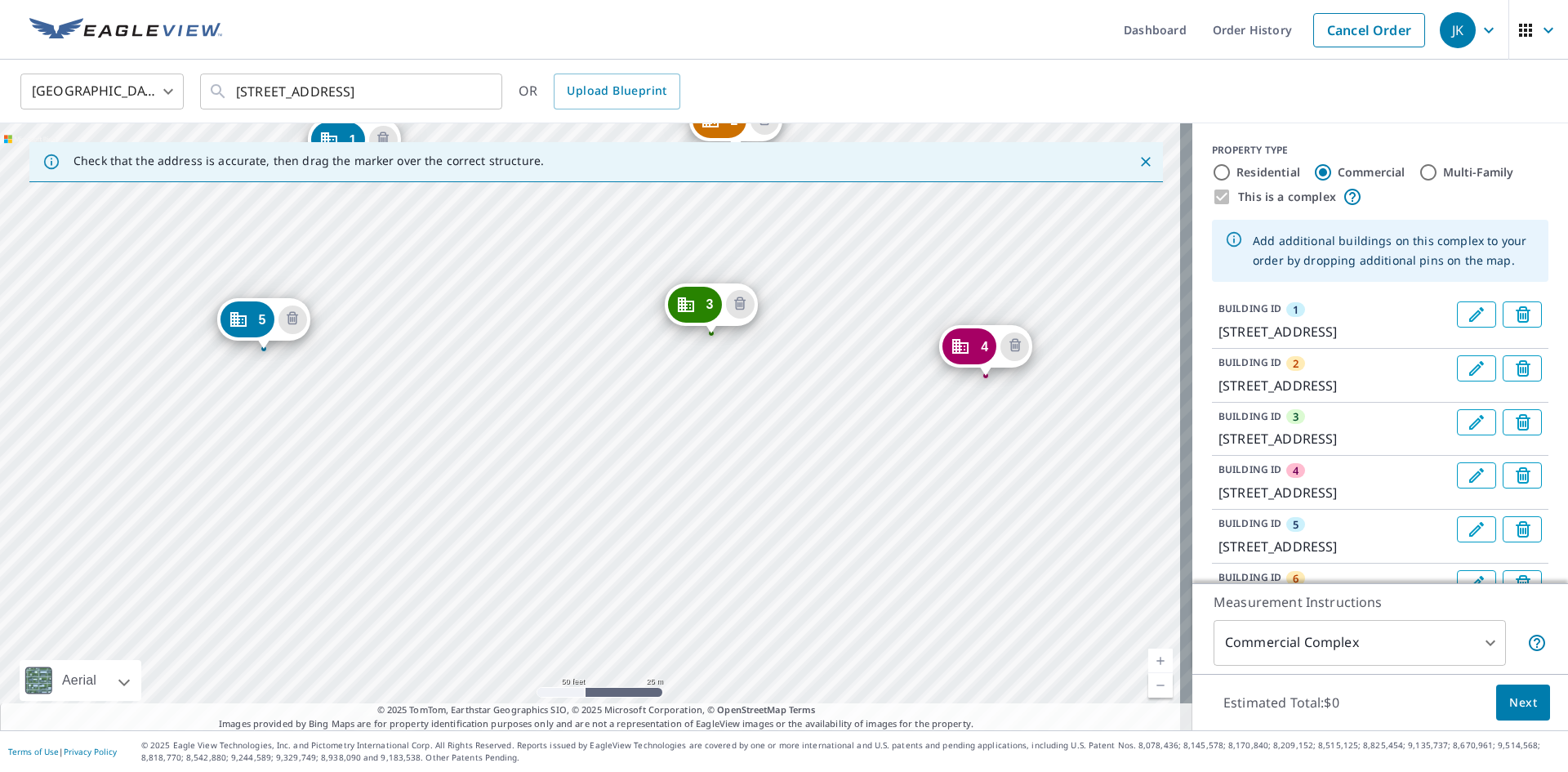
drag, startPoint x: 795, startPoint y: 439, endPoint x: 753, endPoint y: 501, distance: 74.9
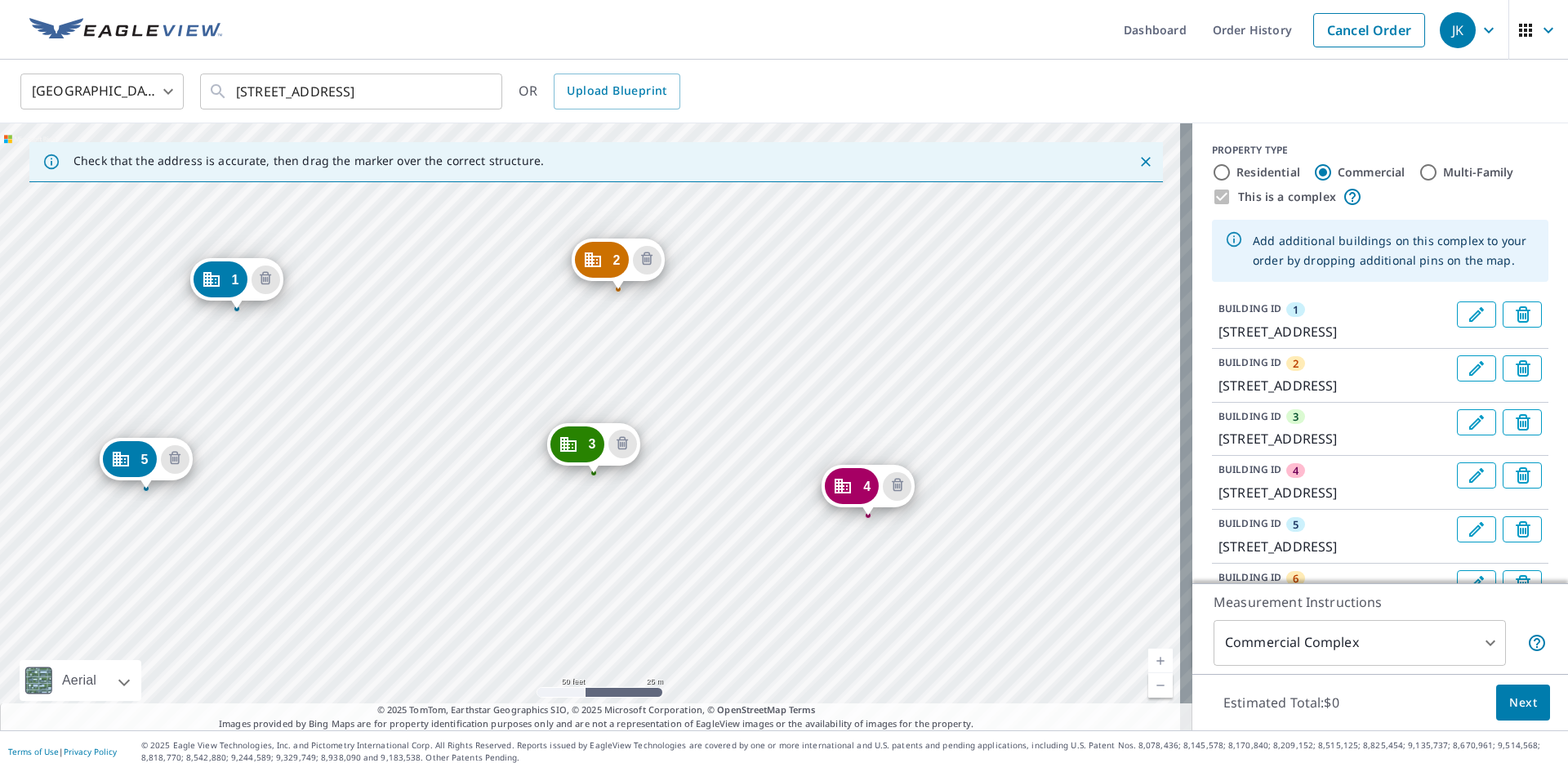
drag, startPoint x: 938, startPoint y: 361, endPoint x: 821, endPoint y: 500, distance: 181.7
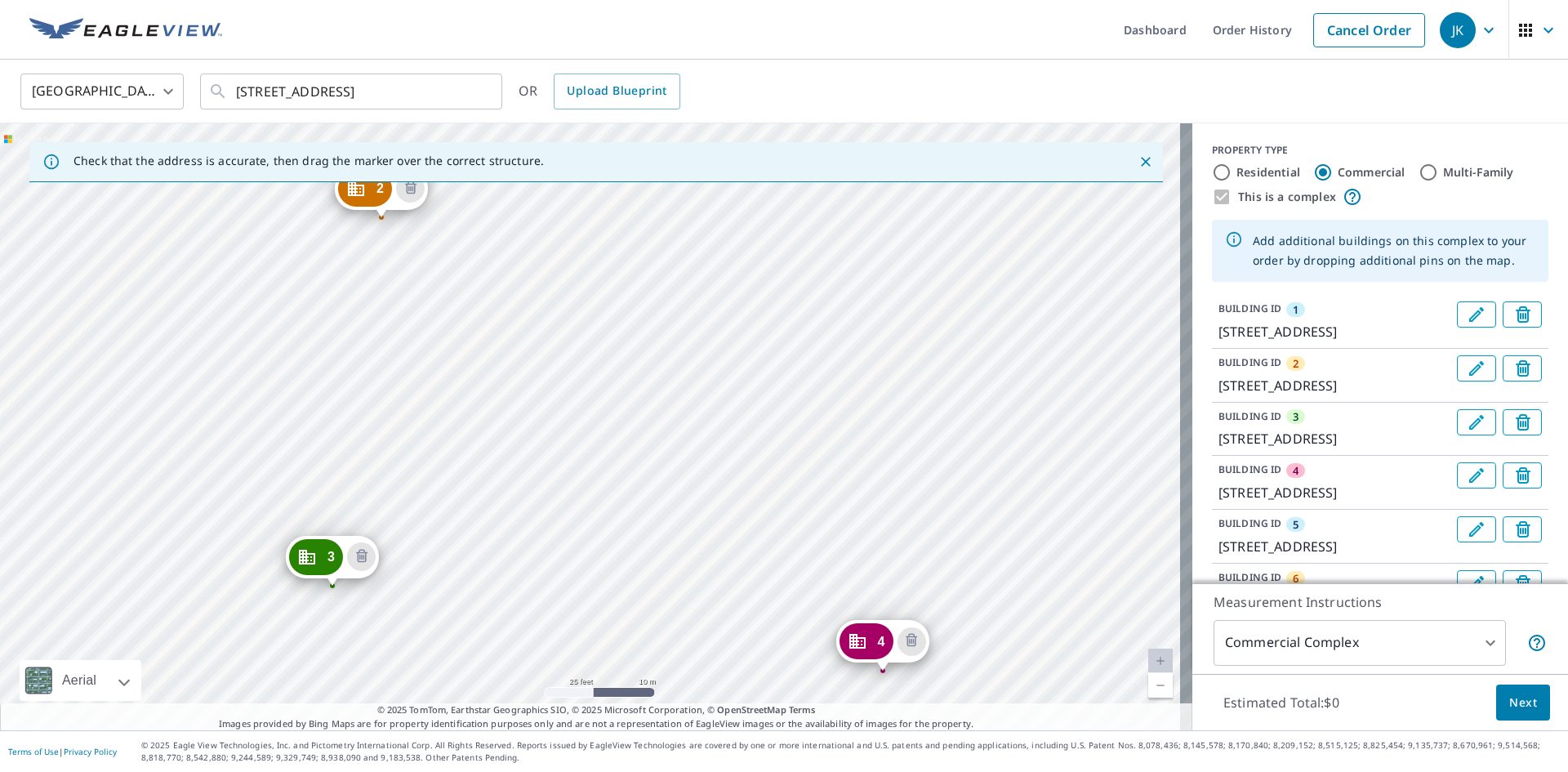
click at [883, 451] on div "2 803 Falls Of Venice Cir Venice, FL 34292 3 1306 Falls Of Venice Cir Venice, F…" at bounding box center [596, 427] width 1193 height 607
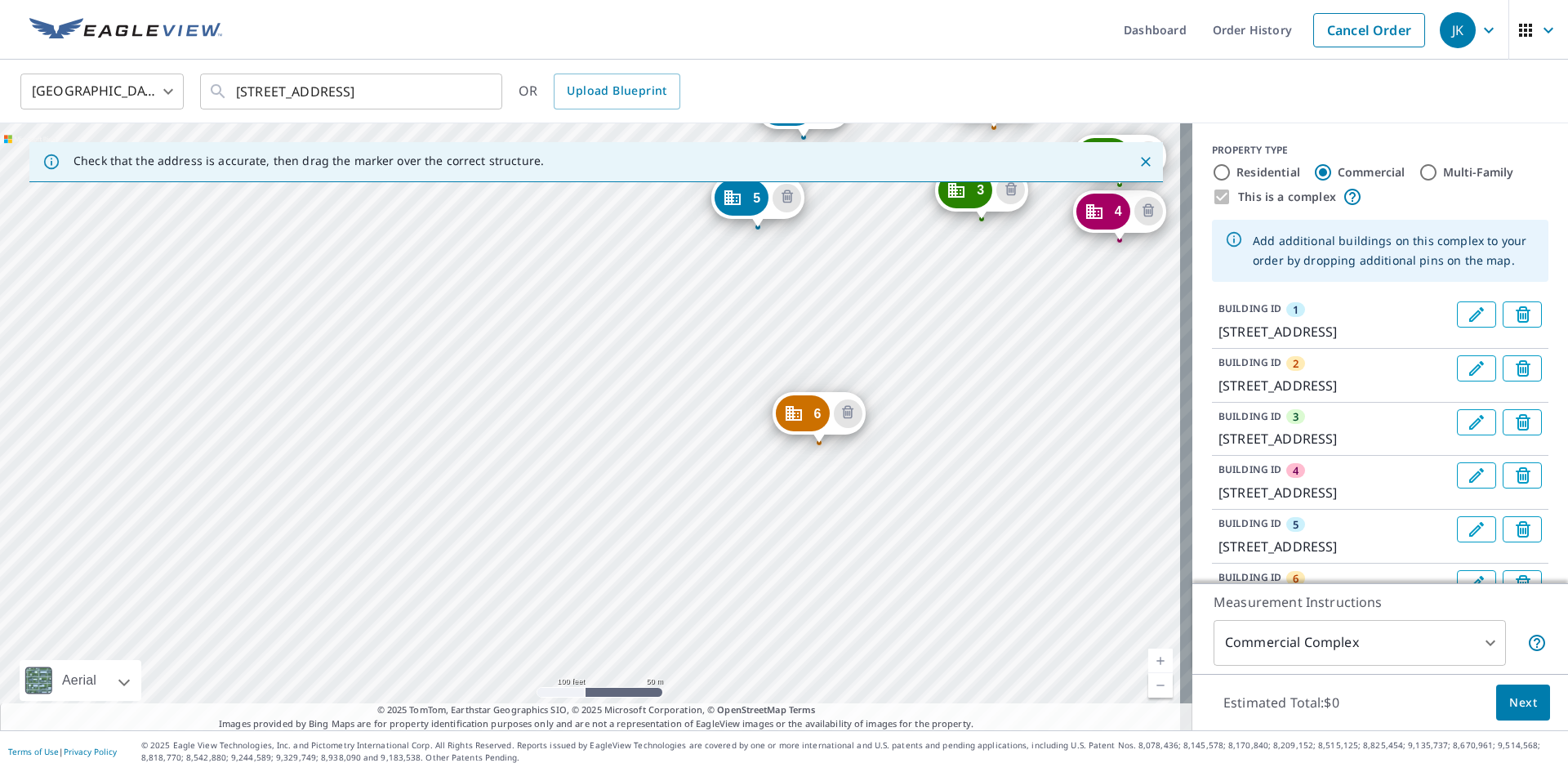
drag, startPoint x: 800, startPoint y: 606, endPoint x: 814, endPoint y: 283, distance: 323.3
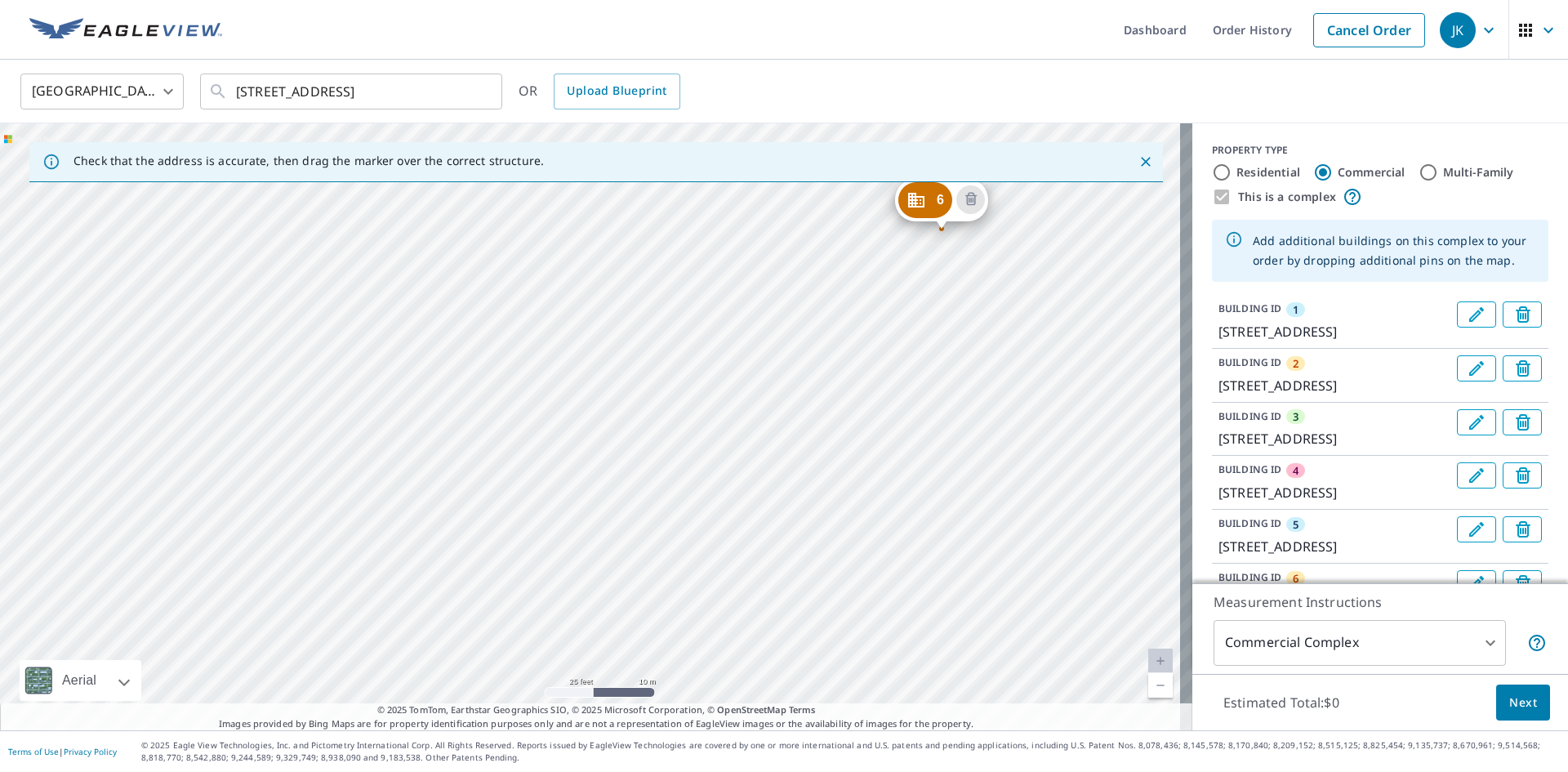
click at [824, 450] on div "2 803 Falls Of Venice Cir Venice, FL 34292 3 1306 Falls Of Venice Cir Venice, F…" at bounding box center [596, 427] width 1193 height 607
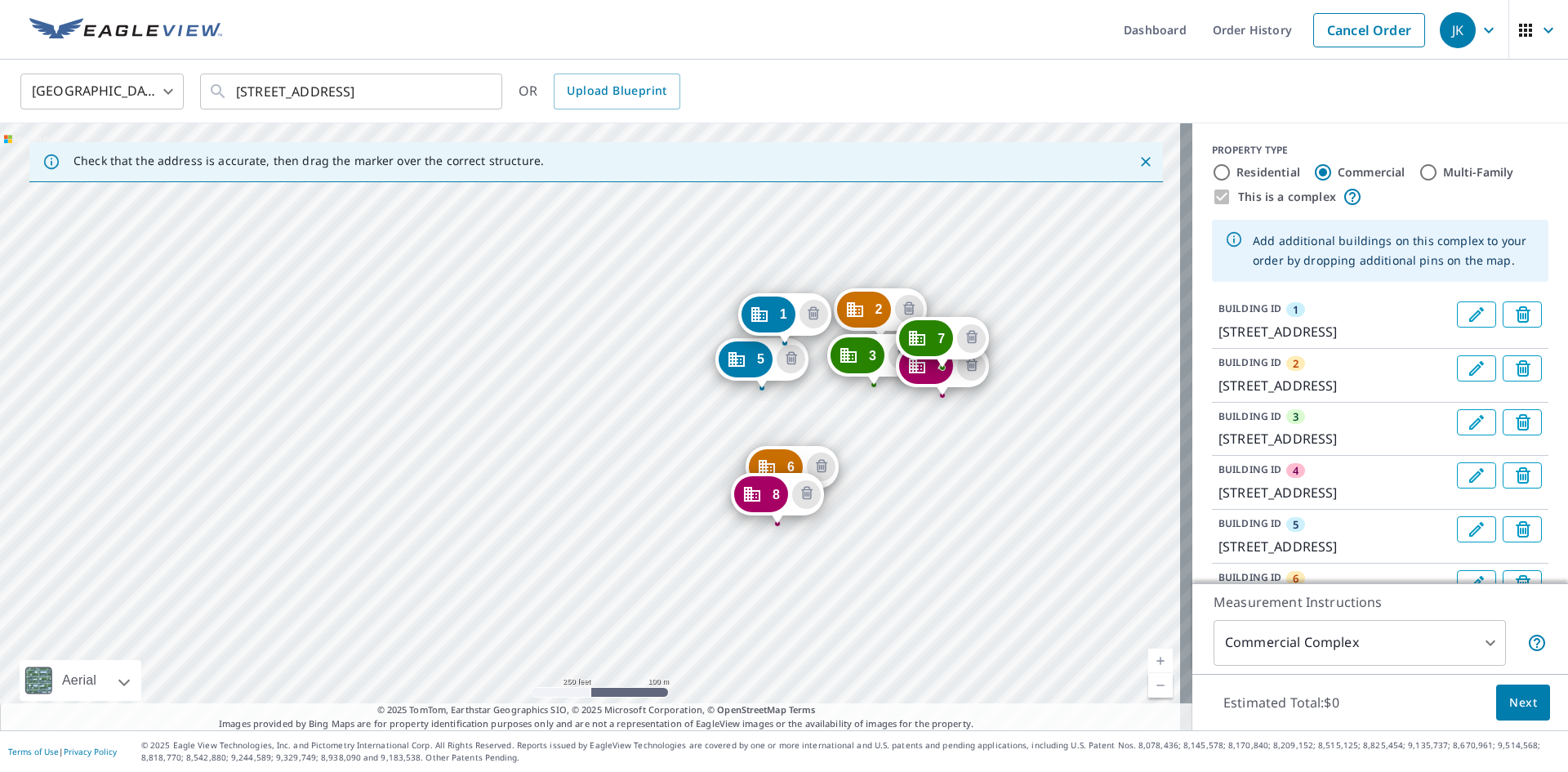
drag, startPoint x: 857, startPoint y: 593, endPoint x: 822, endPoint y: 354, distance: 241.5
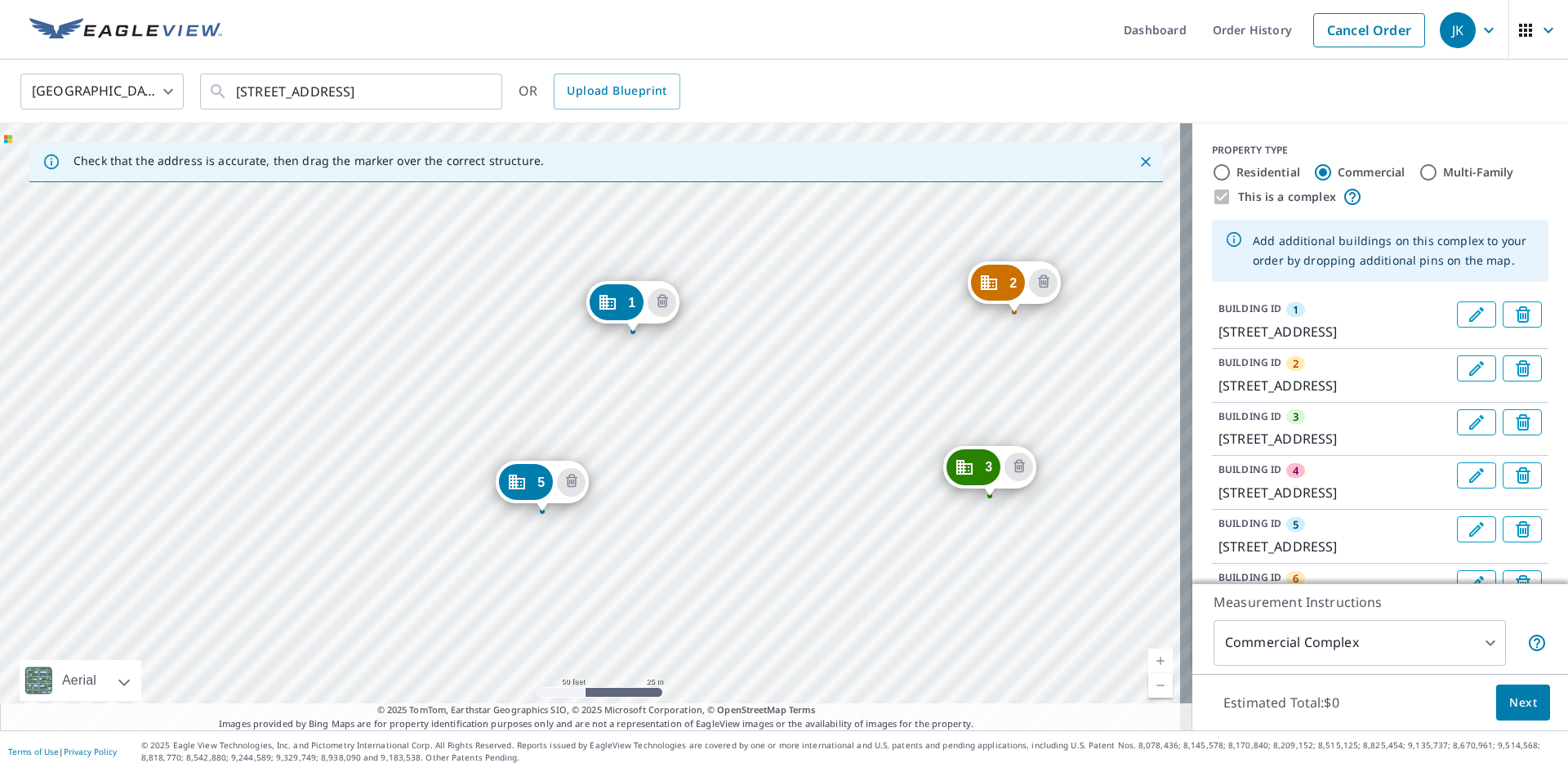
drag, startPoint x: 794, startPoint y: 362, endPoint x: 792, endPoint y: 573, distance: 211.0
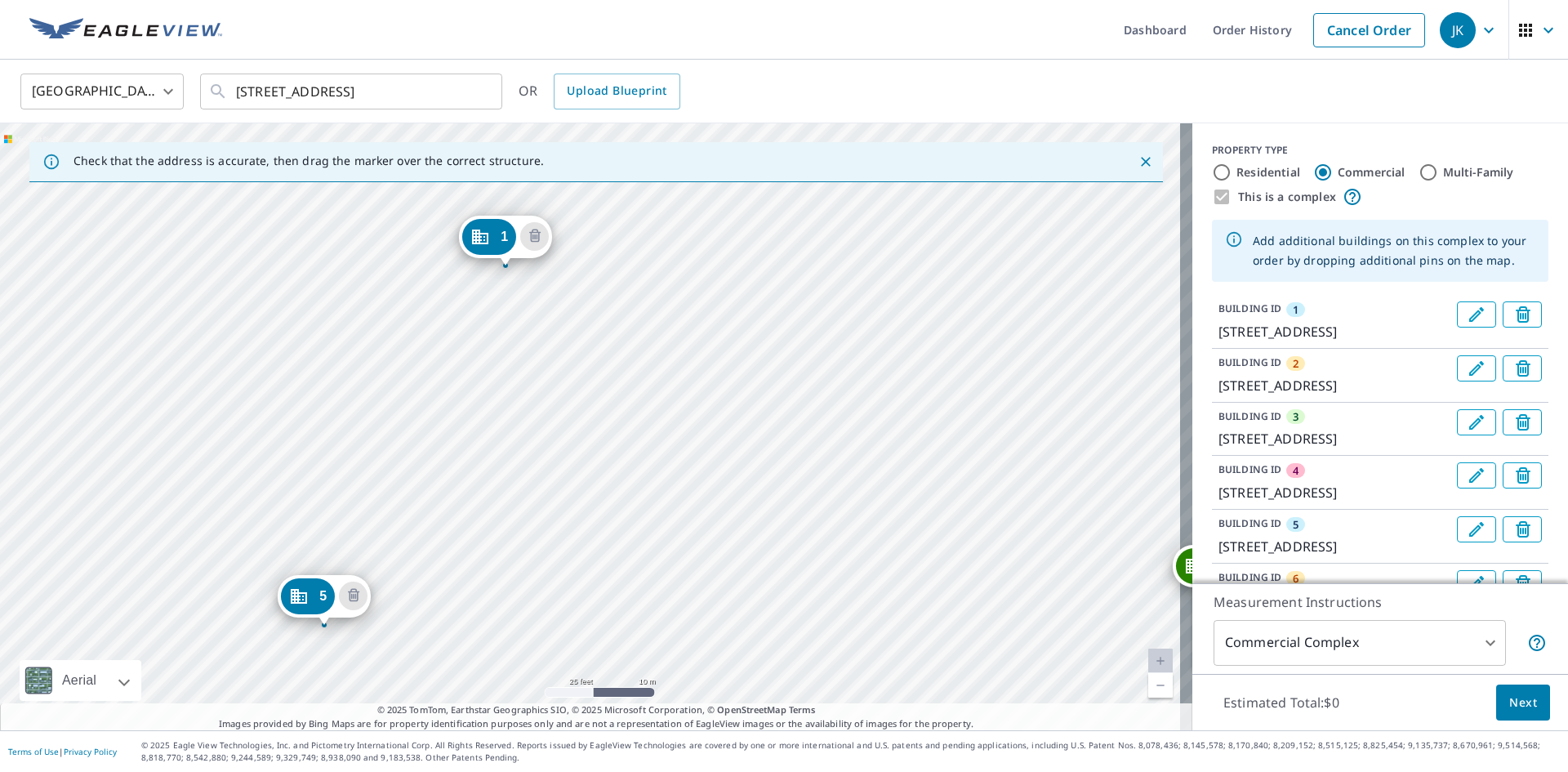
click at [751, 380] on div "2 803 Falls Of Venice Cir Venice, FL 34292 3 1306 Falls Of Venice Cir Venice, F…" at bounding box center [596, 427] width 1193 height 607
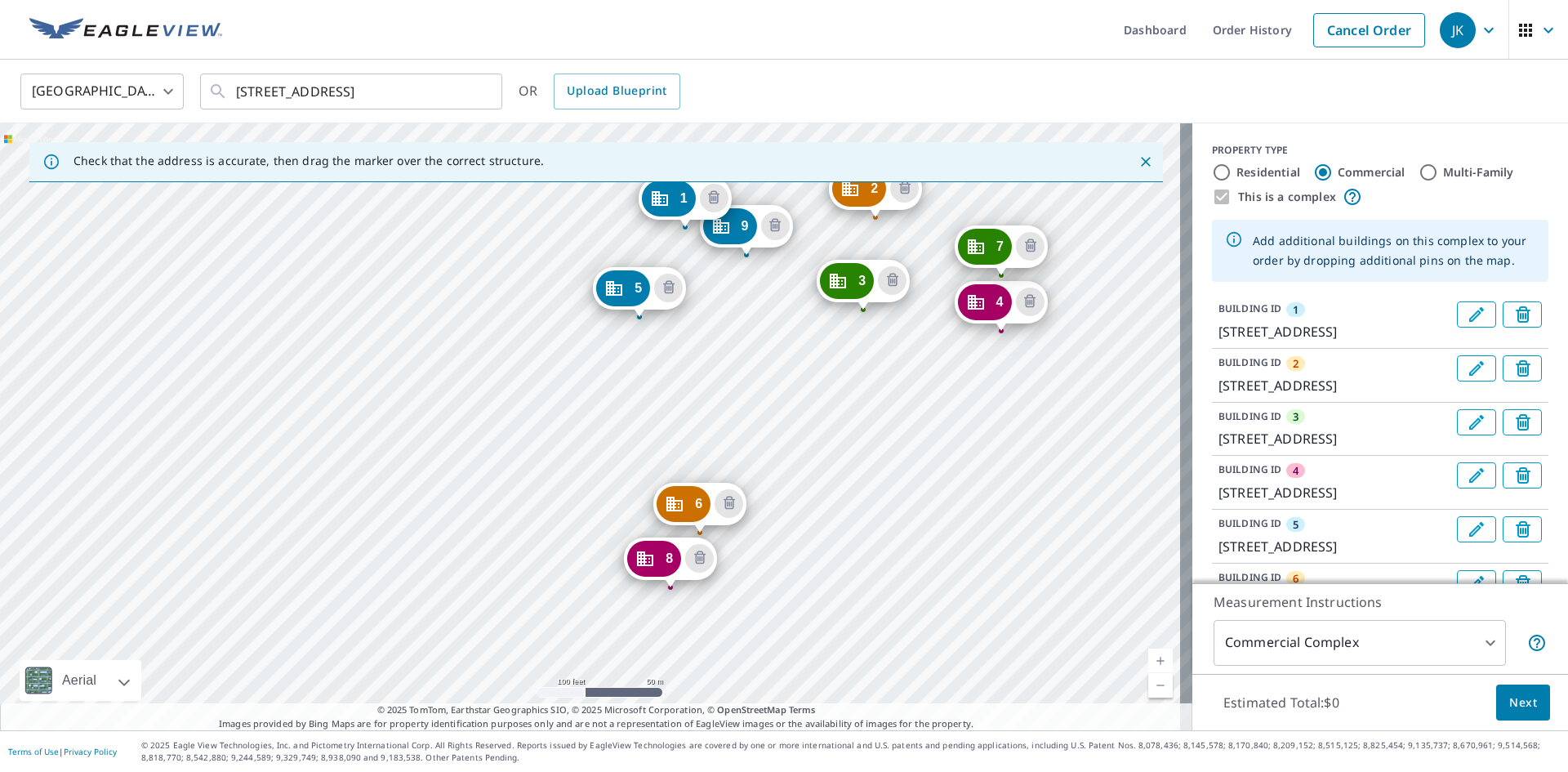
drag, startPoint x: 737, startPoint y: 626, endPoint x: 721, endPoint y: 295, distance: 331.4
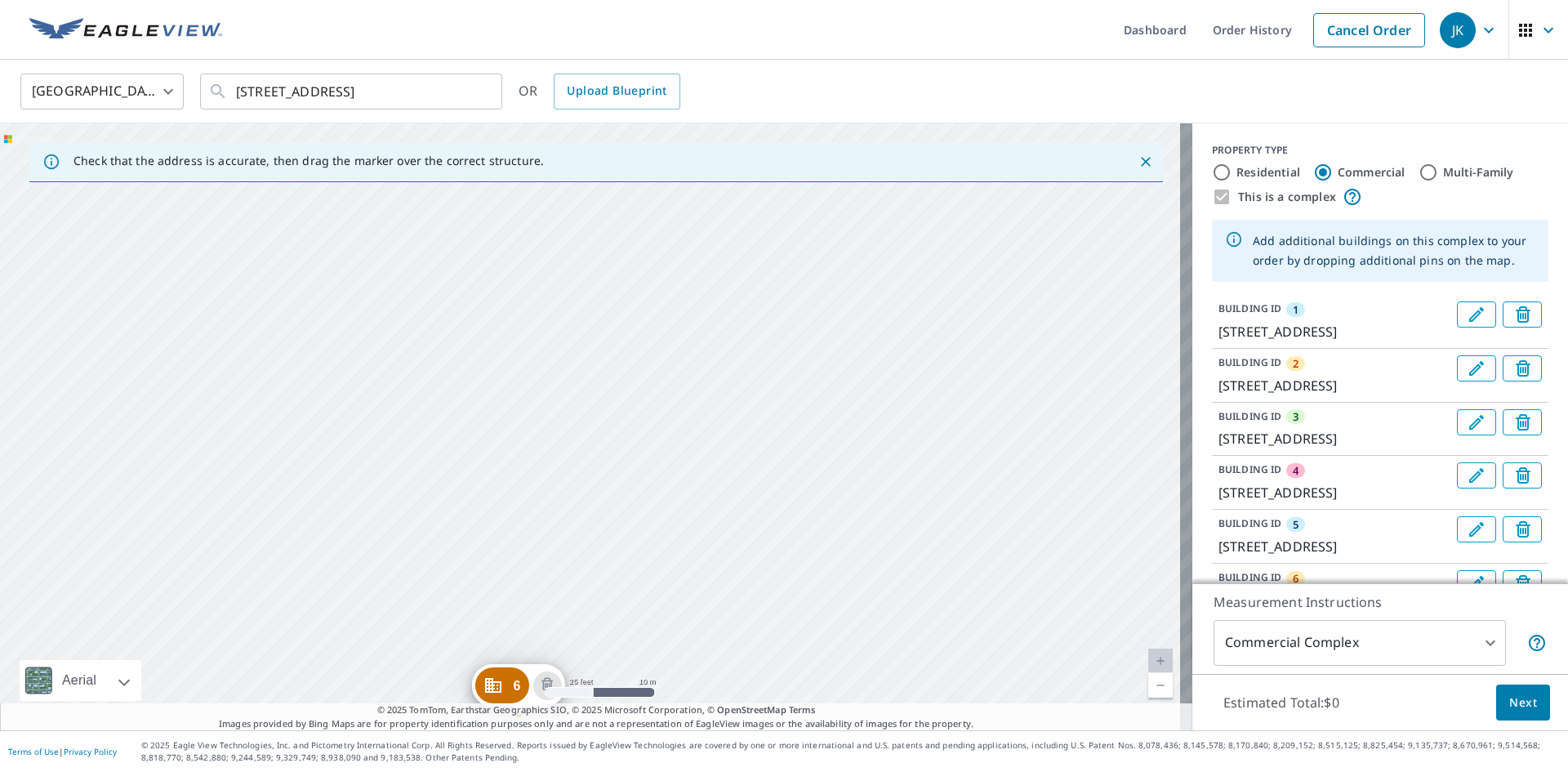
drag, startPoint x: 758, startPoint y: 546, endPoint x: 867, endPoint y: 694, distance: 183.8
drag, startPoint x: 712, startPoint y: 497, endPoint x: 791, endPoint y: 578, distance: 113.1
click at [559, 274] on div "2 803 Falls Of Venice Cir Venice, FL 34292 3 1306 Falls Of Venice Cir Venice, F…" at bounding box center [596, 427] width 1193 height 607
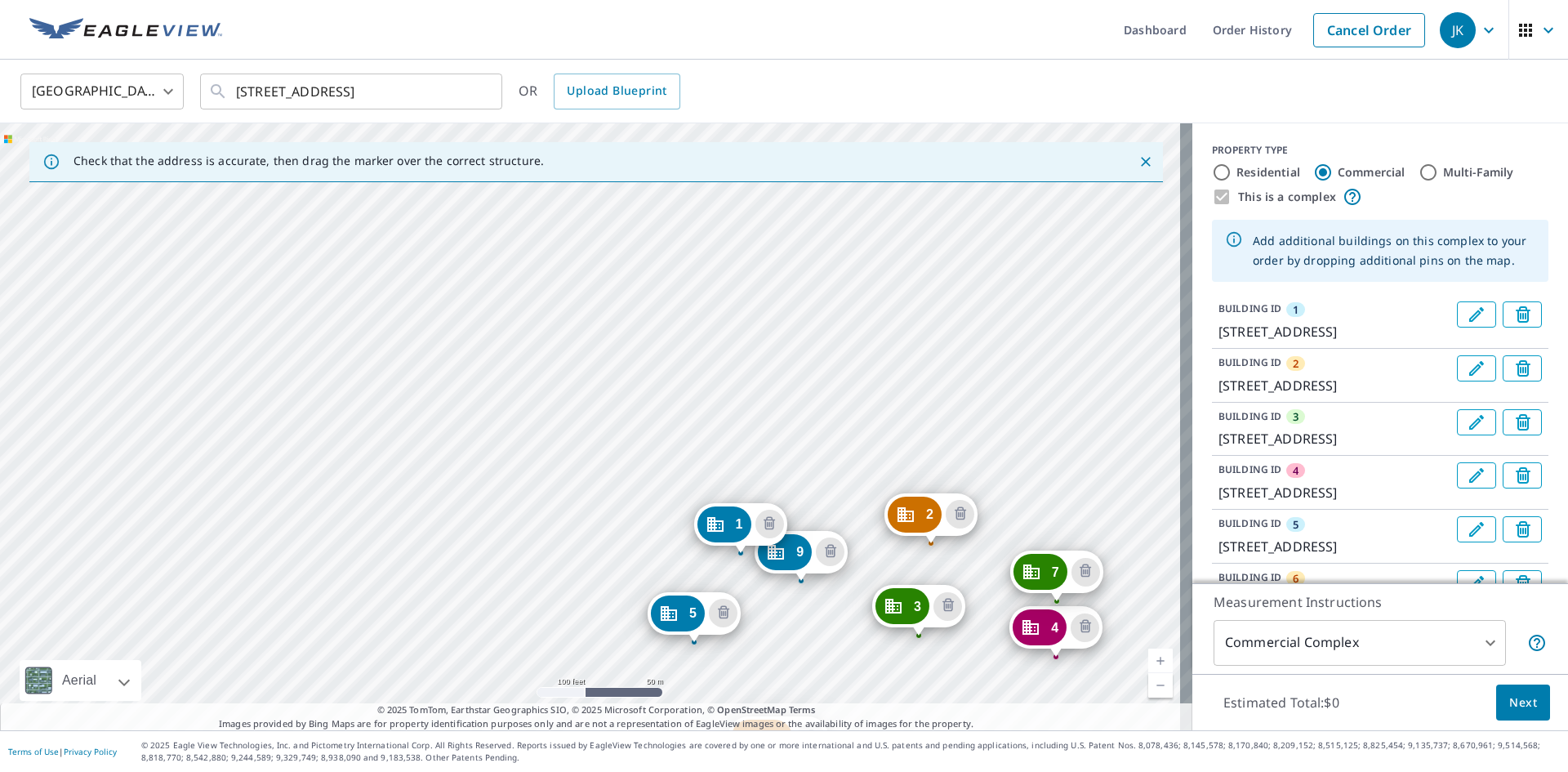
drag, startPoint x: 666, startPoint y: 609, endPoint x: 651, endPoint y: 550, distance: 60.9
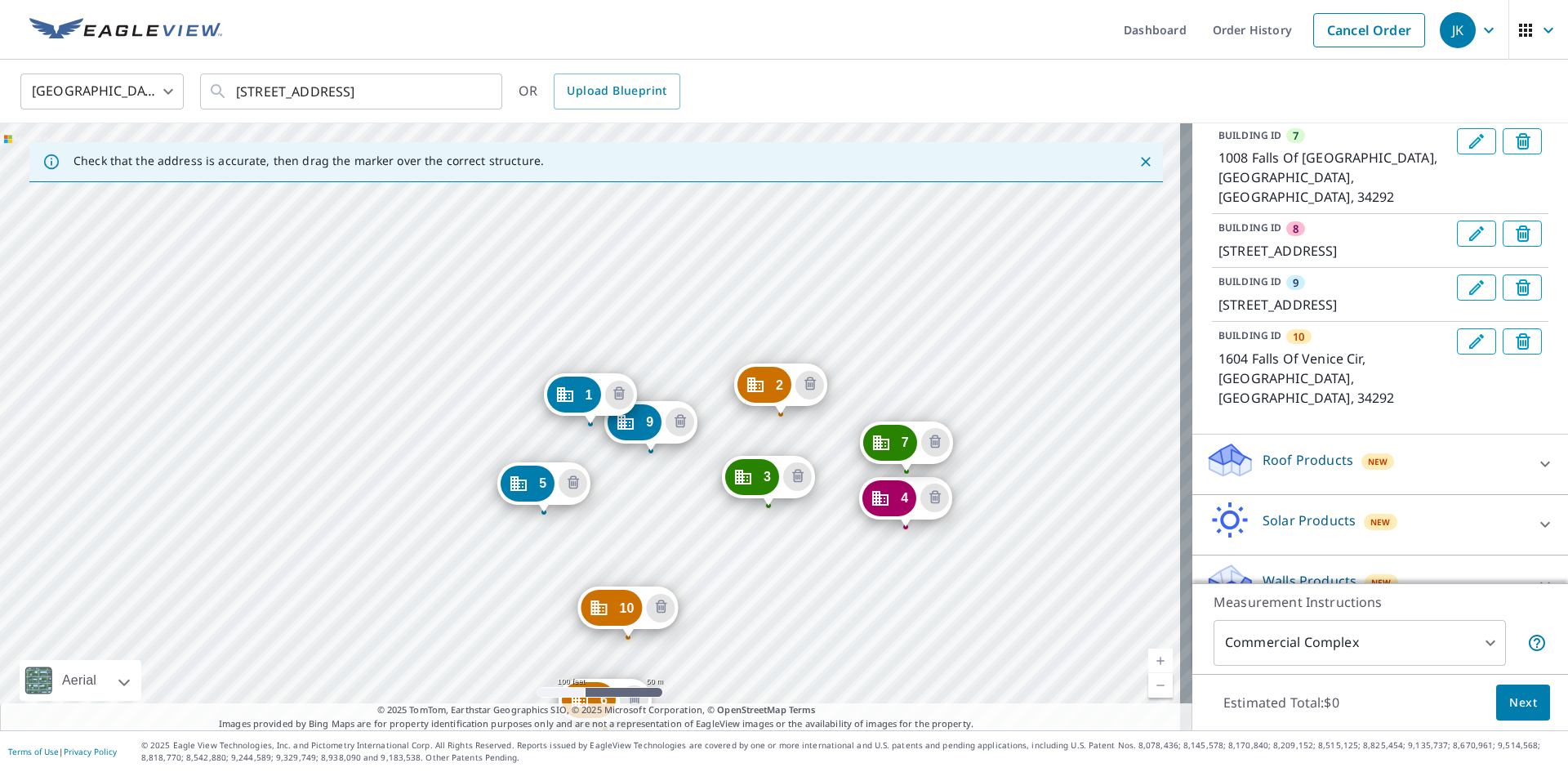
scroll to position [626, 0]
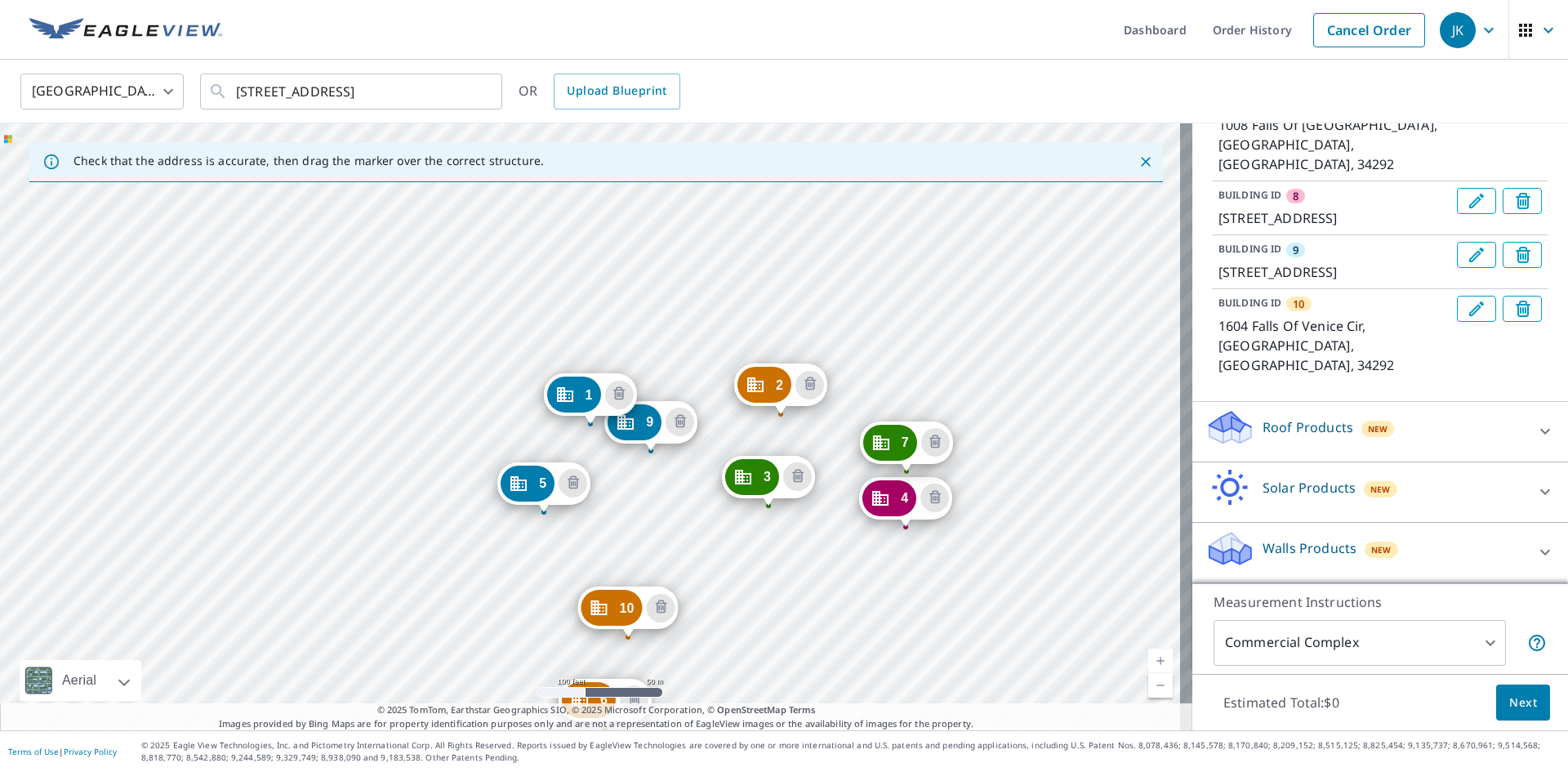
click at [1535, 438] on icon at bounding box center [1544, 431] width 19 height 19
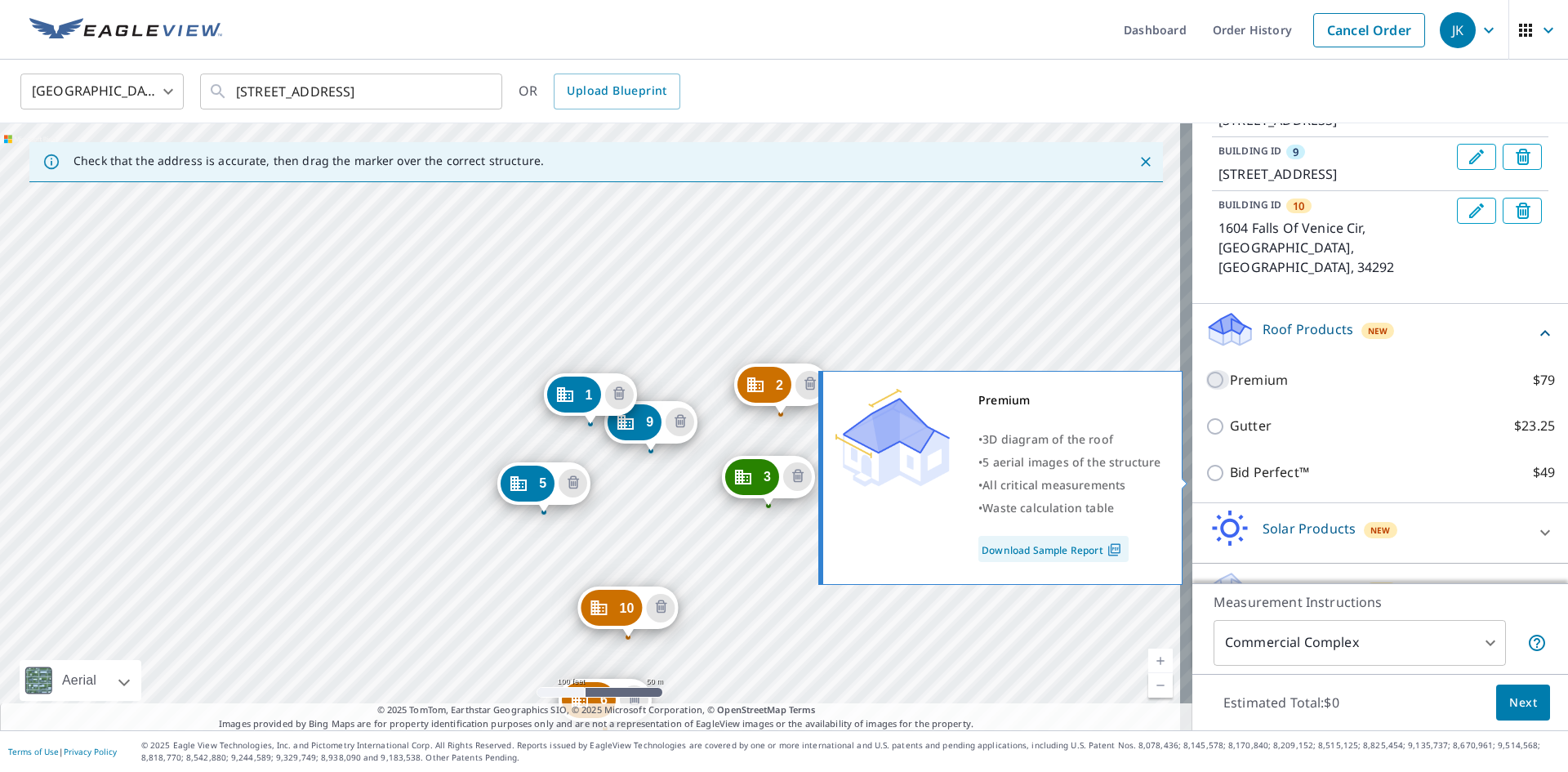
click at [1206, 389] on input "Premium $79" at bounding box center [1218, 380] width 24 height 19
checkbox input "true"
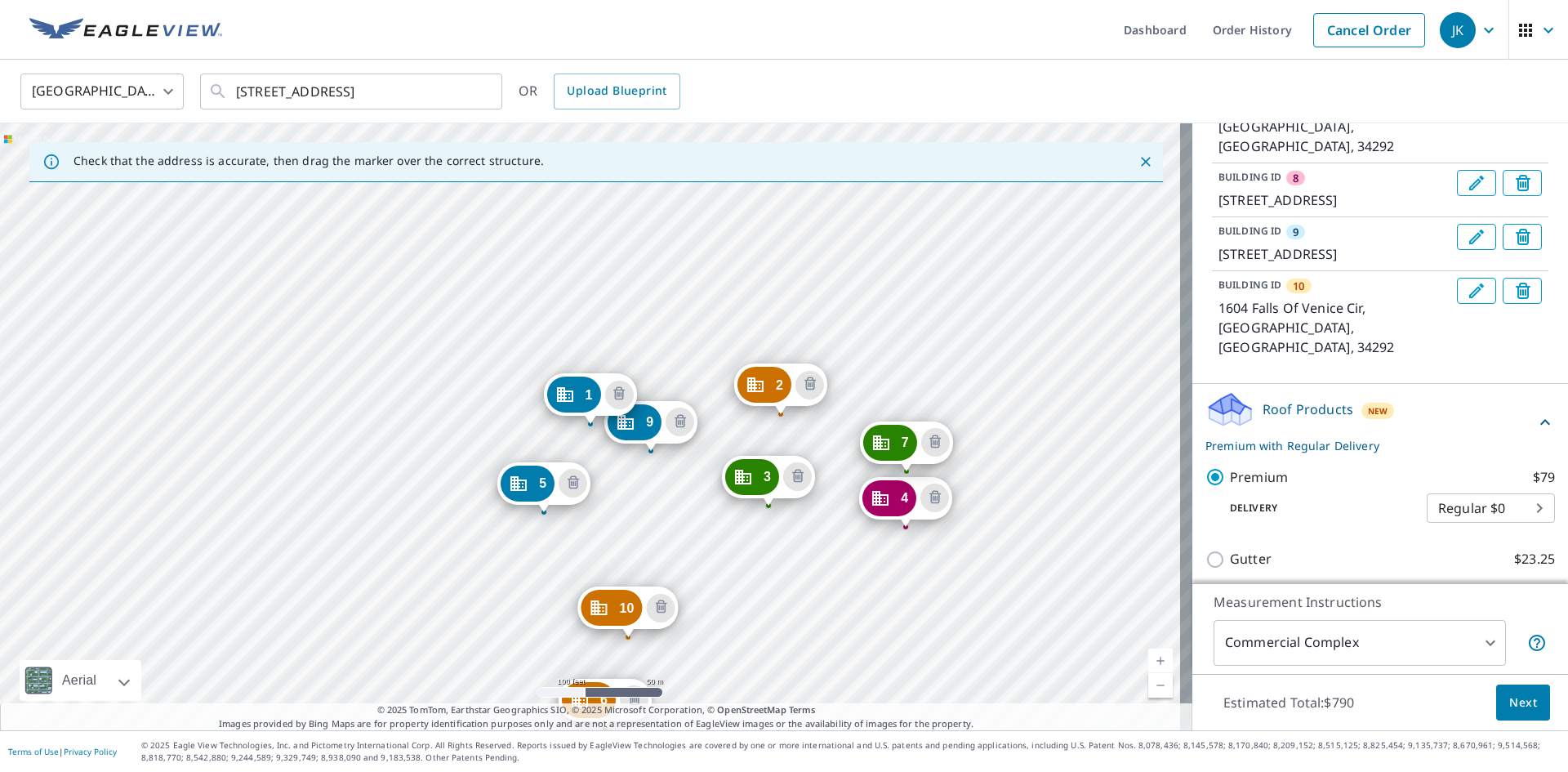
scroll to position [818, 0]
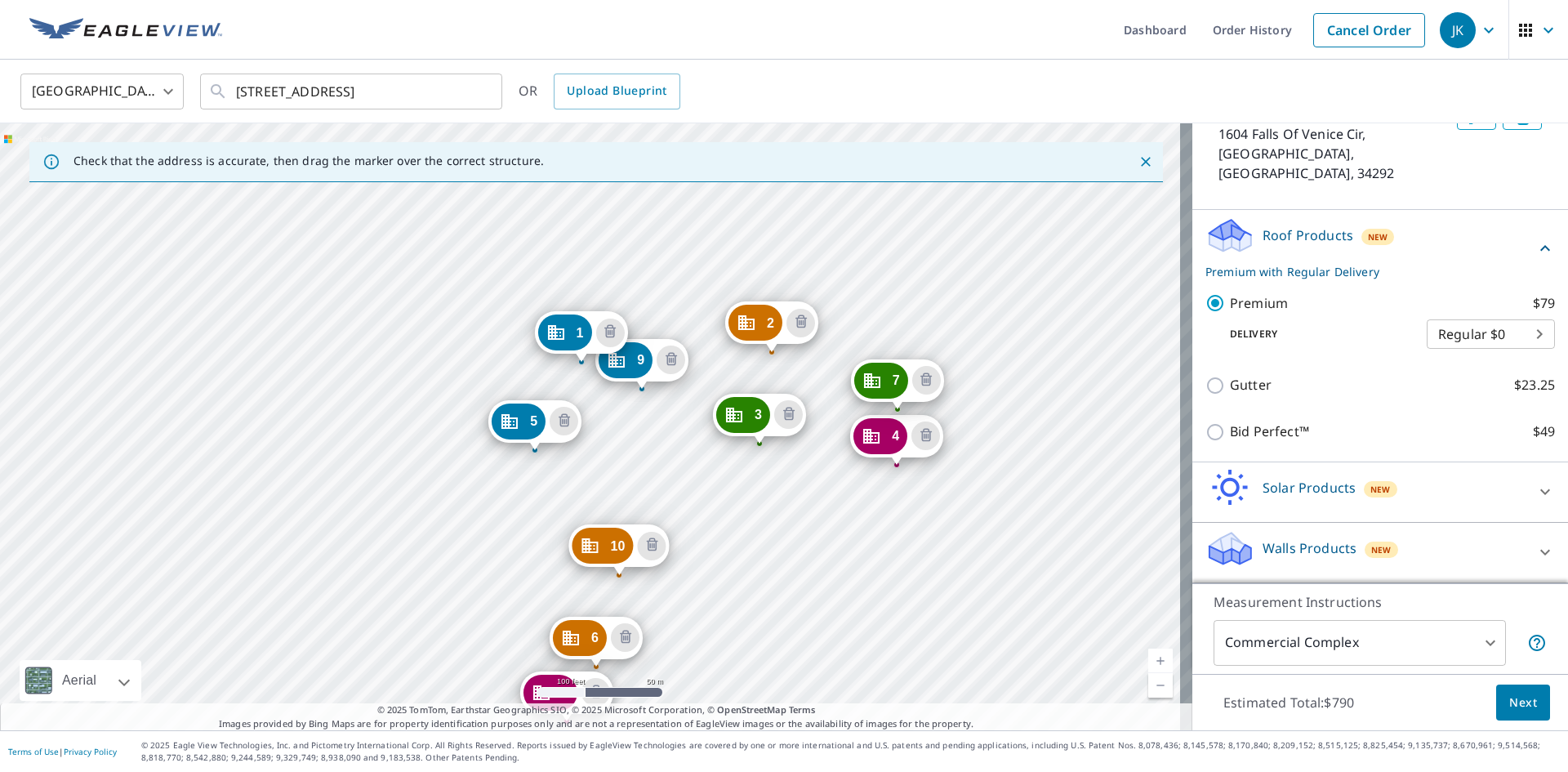
drag, startPoint x: 663, startPoint y: 513, endPoint x: 654, endPoint y: 450, distance: 63.6
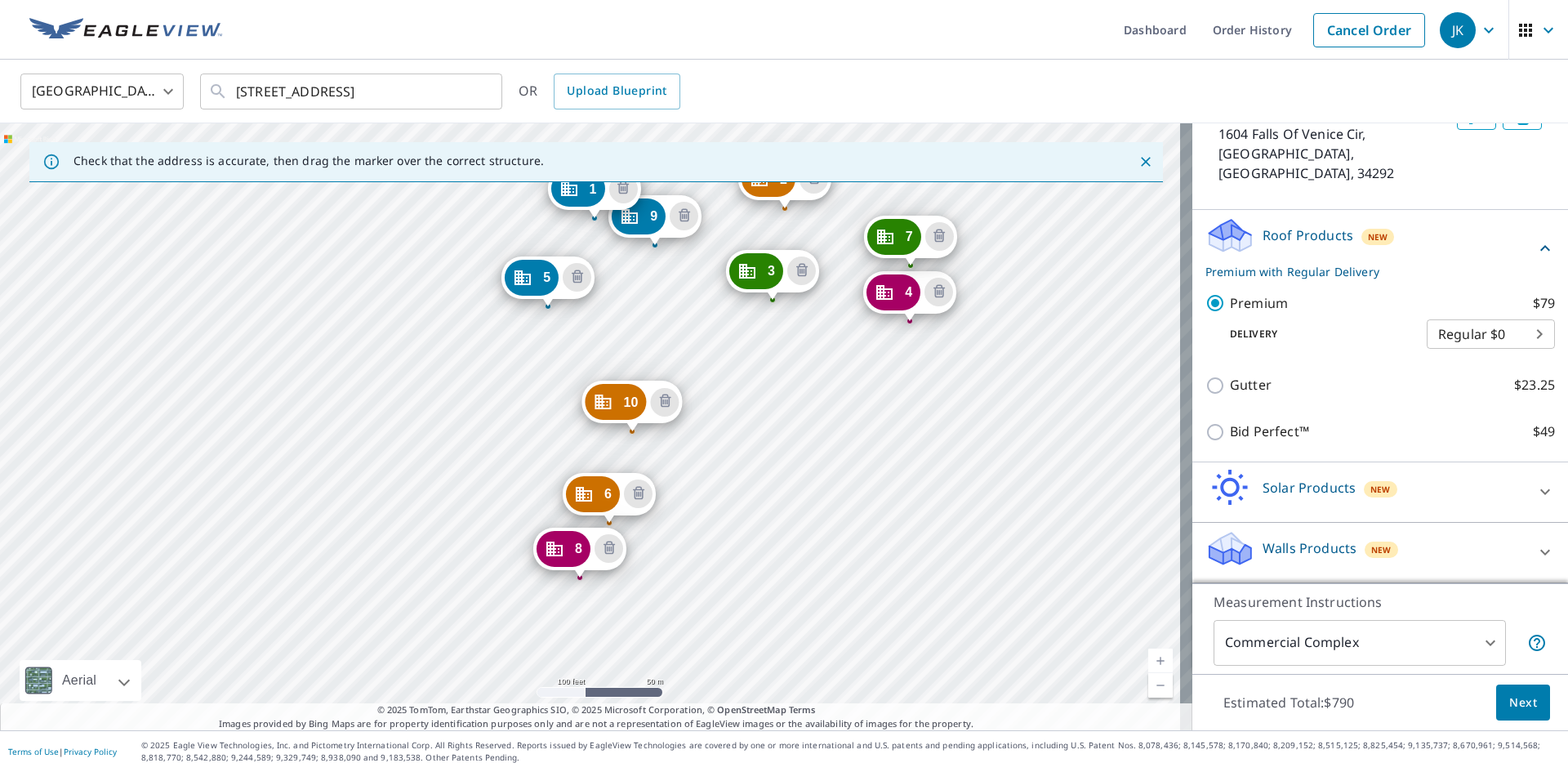
drag, startPoint x: 795, startPoint y: 586, endPoint x: 808, endPoint y: 443, distance: 143.6
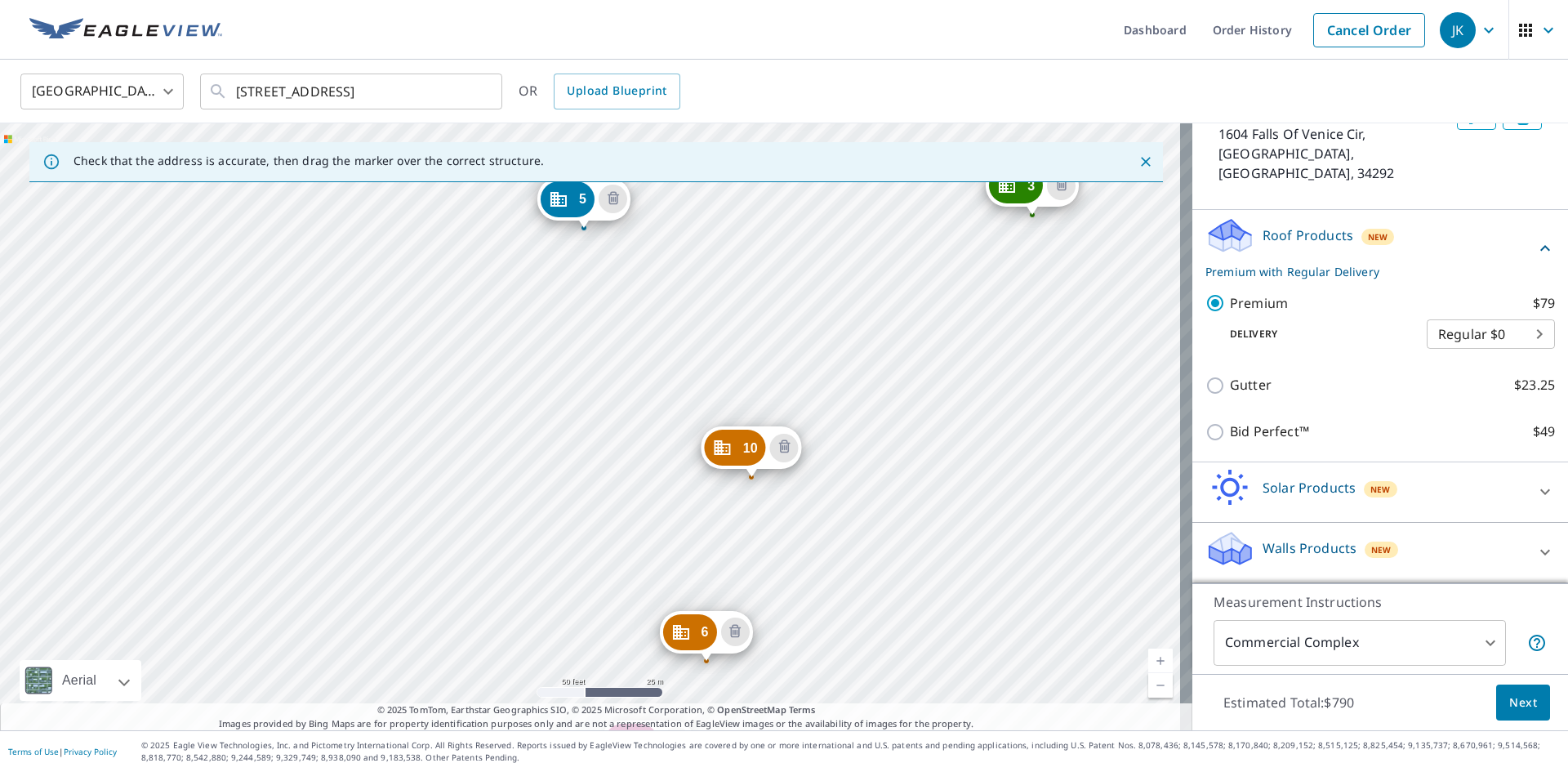
drag, startPoint x: 633, startPoint y: 247, endPoint x: 584, endPoint y: 572, distance: 328.7
click at [584, 572] on div "2 803 Falls Of Venice Cir Venice, FL 34292 3 1306 Falls Of Venice Cir Venice, F…" at bounding box center [596, 427] width 1193 height 607
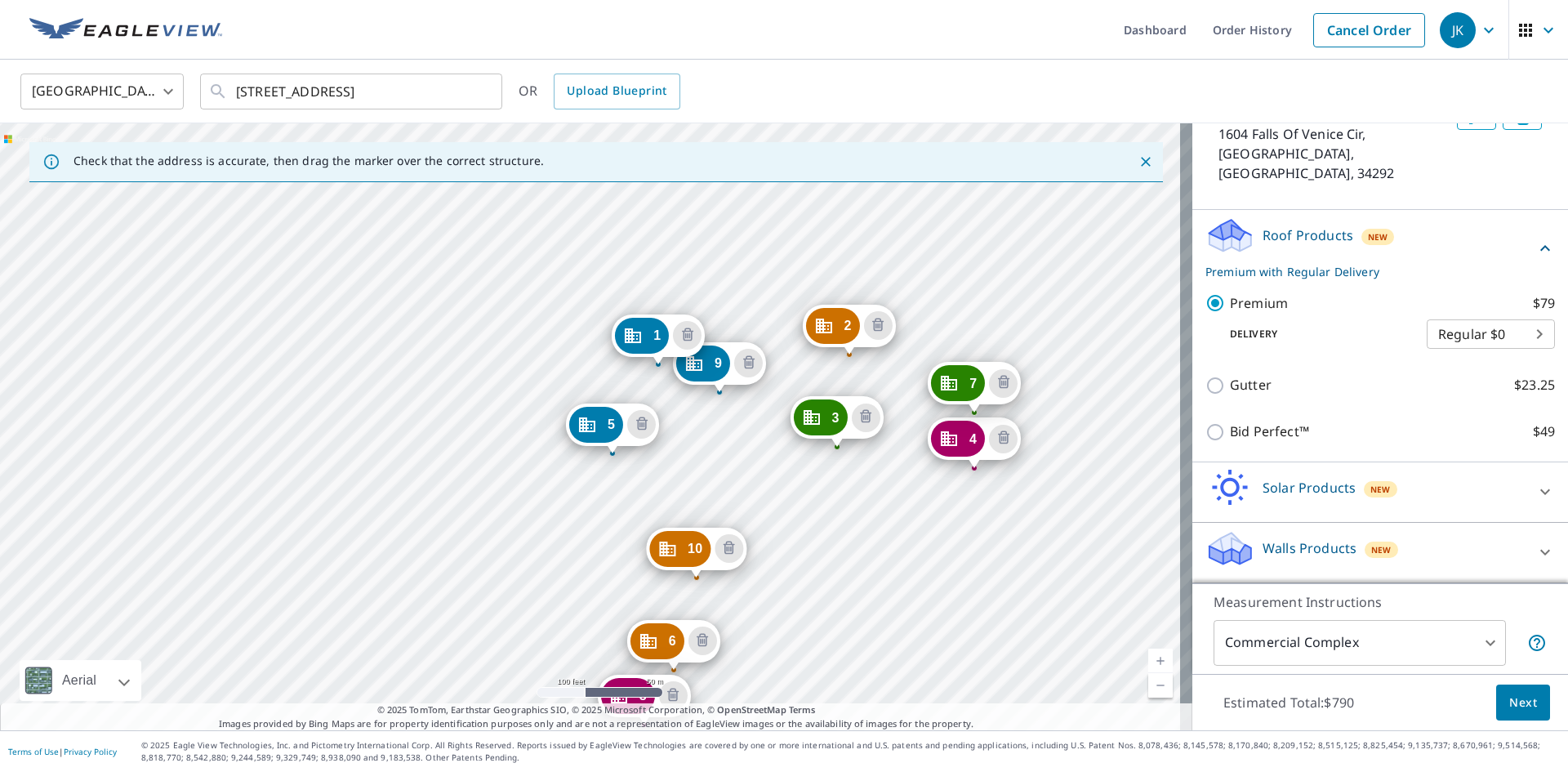
drag, startPoint x: 736, startPoint y: 268, endPoint x: 733, endPoint y: 414, distance: 146.0
click at [733, 414] on div "2 803 Falls Of Venice Cir Venice, FL 34292 3 1306 Falls Of Venice Cir Venice, F…" at bounding box center [596, 427] width 1193 height 607
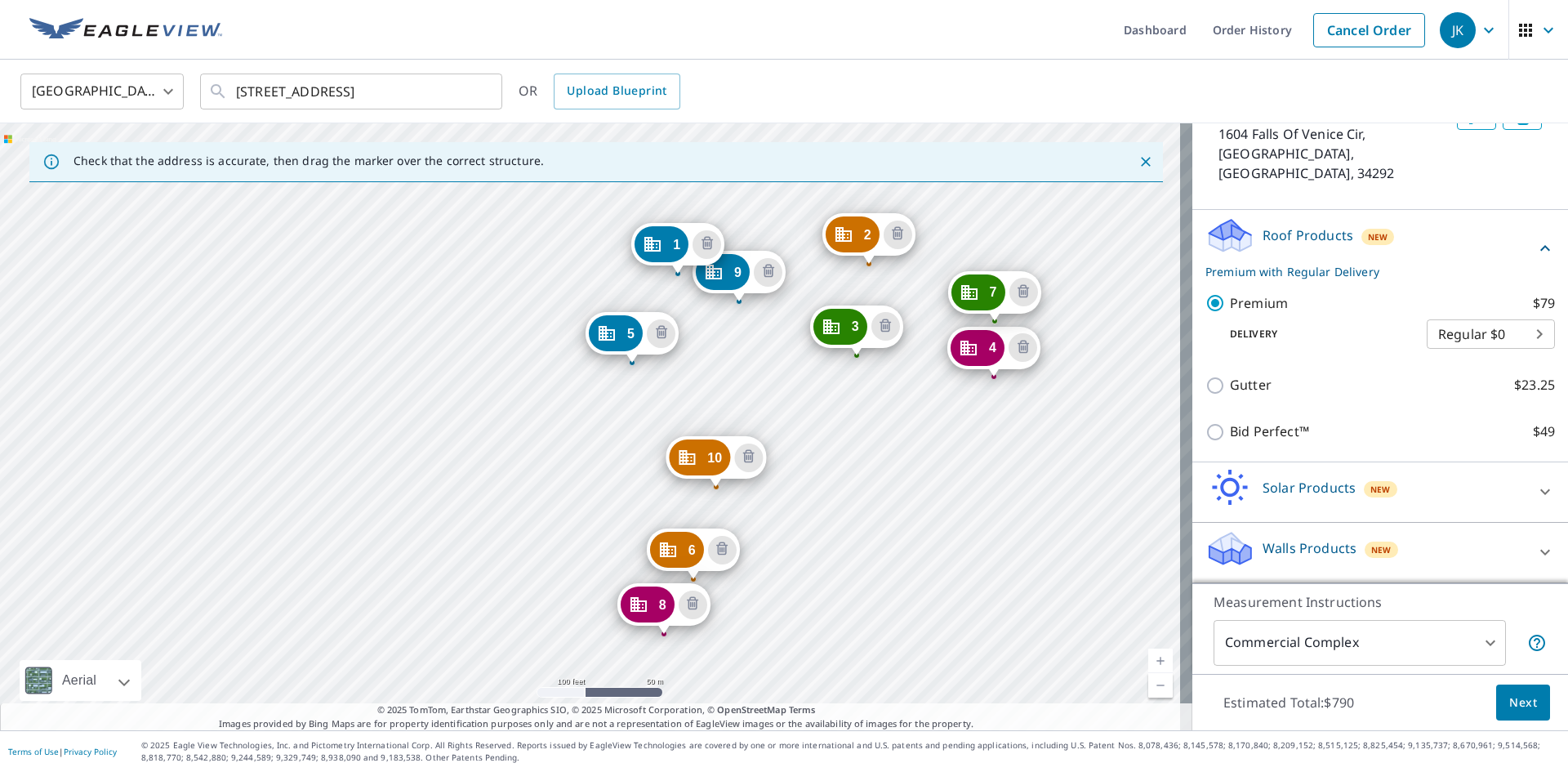
drag, startPoint x: 781, startPoint y: 507, endPoint x: 773, endPoint y: 393, distance: 114.3
click at [773, 393] on div "2 803 Falls Of Venice Cir Venice, FL 34292 3 1306 Falls Of Venice Cir Venice, F…" at bounding box center [596, 427] width 1193 height 607
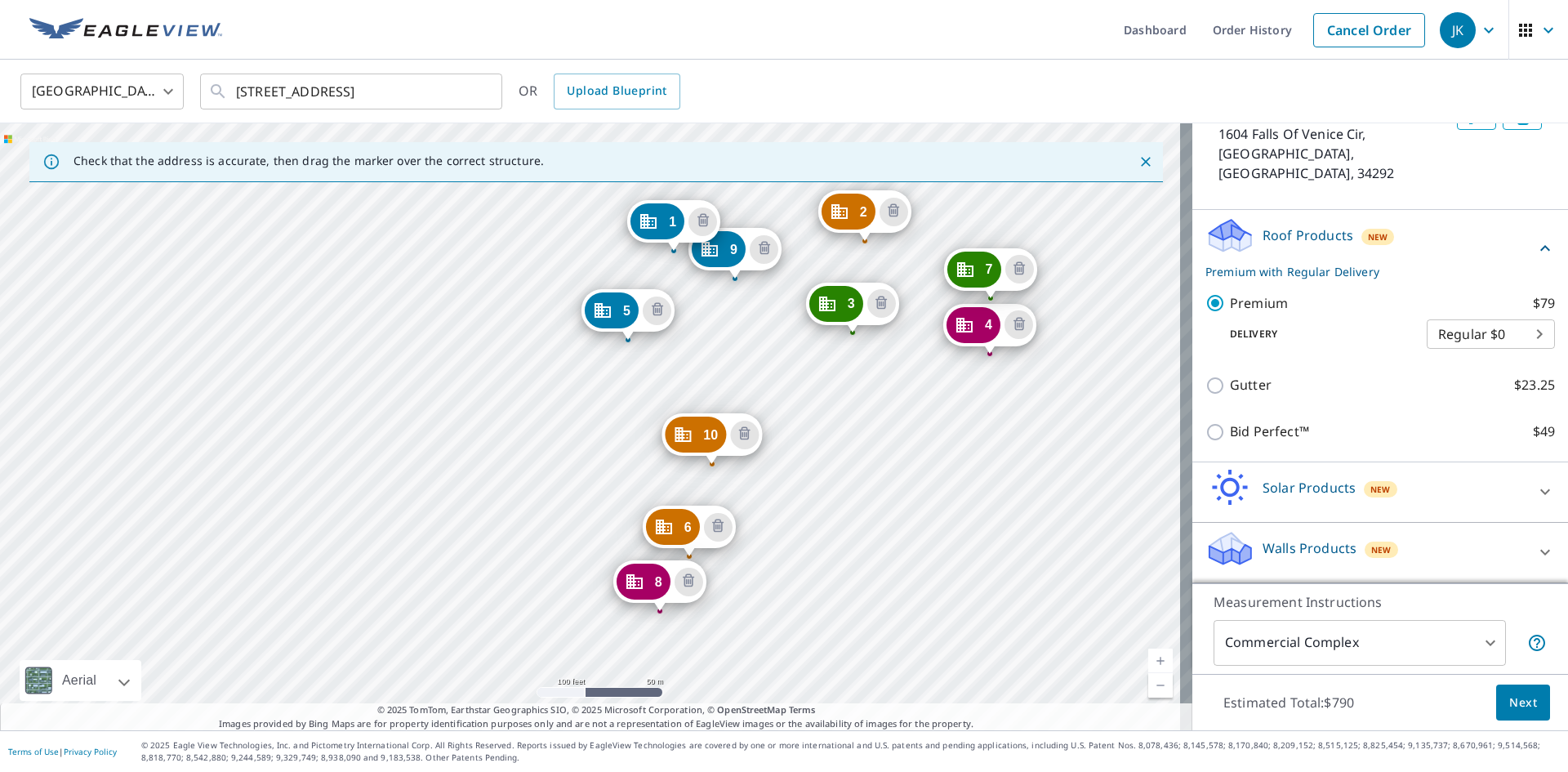
drag, startPoint x: 740, startPoint y: 410, endPoint x: 737, endPoint y: 386, distance: 24.2
click at [737, 386] on div "2 803 Falls Of Venice Cir Venice, FL 34292 3 1306 Falls Of Venice Cir Venice, F…" at bounding box center [596, 427] width 1193 height 607
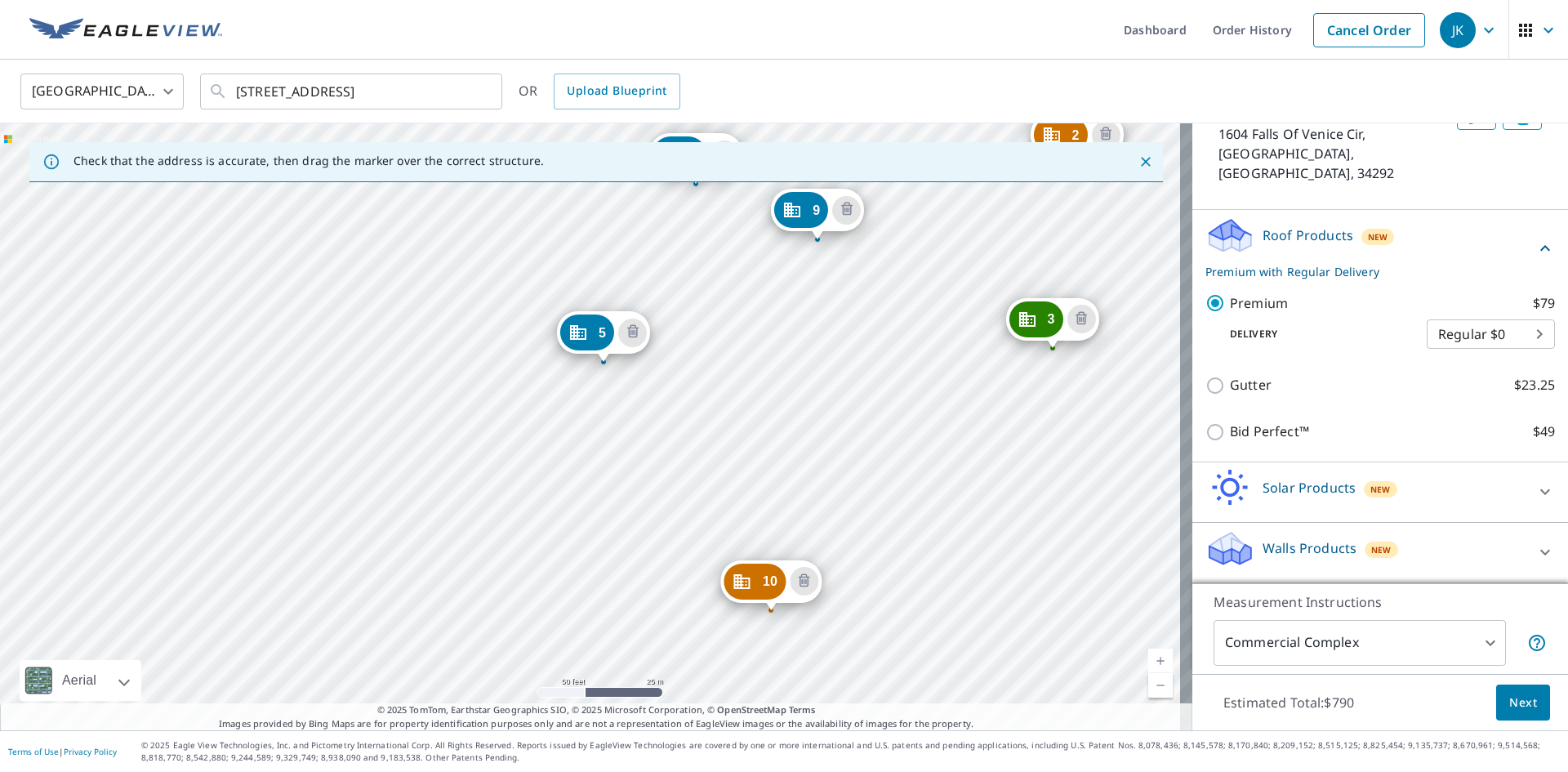
drag, startPoint x: 862, startPoint y: 374, endPoint x: 812, endPoint y: 338, distance: 61.6
click at [812, 338] on div "2 803 Falls Of Venice Cir Venice, FL 34292 3 1306 Falls Of Venice Cir Venice, F…" at bounding box center [596, 427] width 1193 height 607
